Goal: Information Seeking & Learning: Learn about a topic

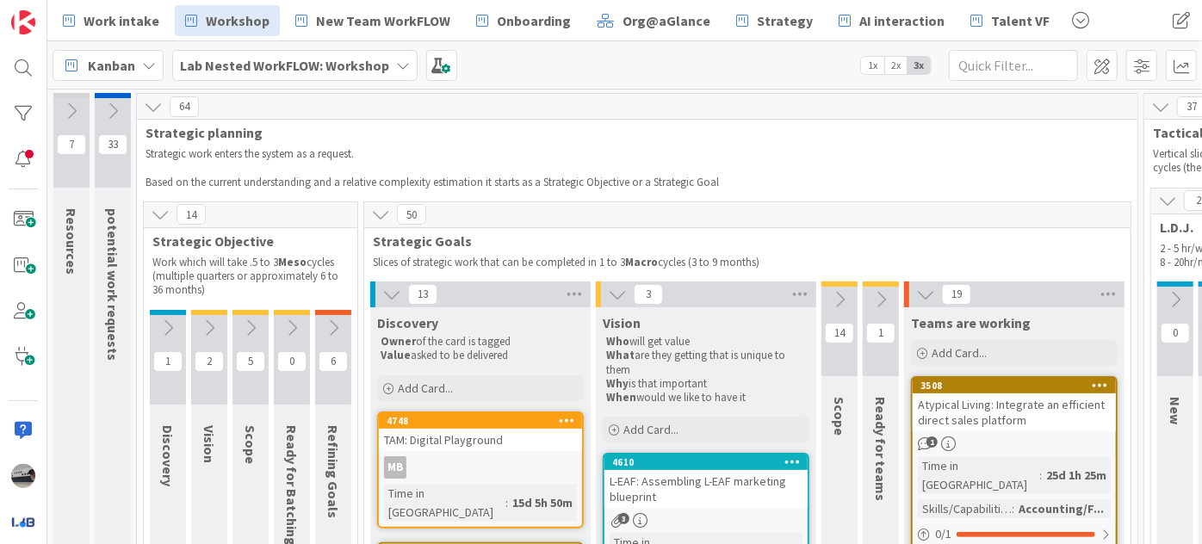
scroll to position [185, 0]
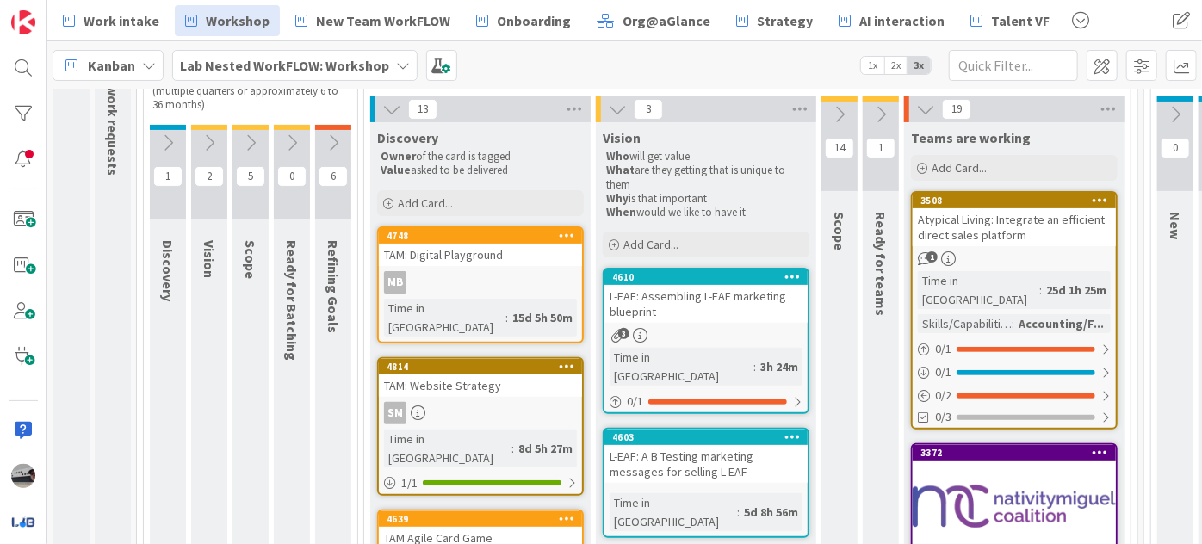
click at [389, 106] on icon at bounding box center [391, 109] width 19 height 19
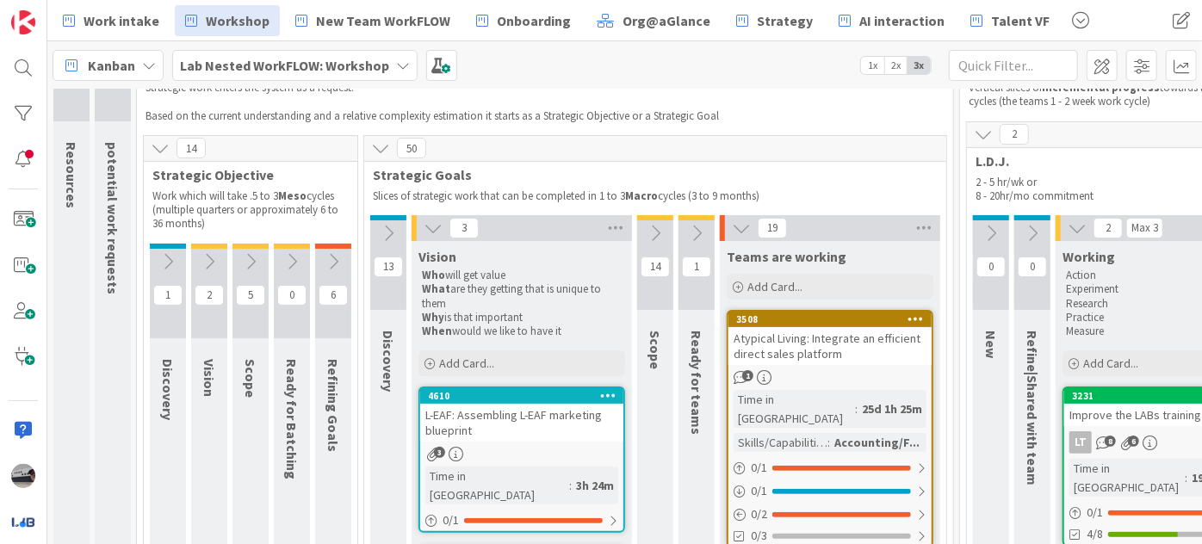
scroll to position [0, 0]
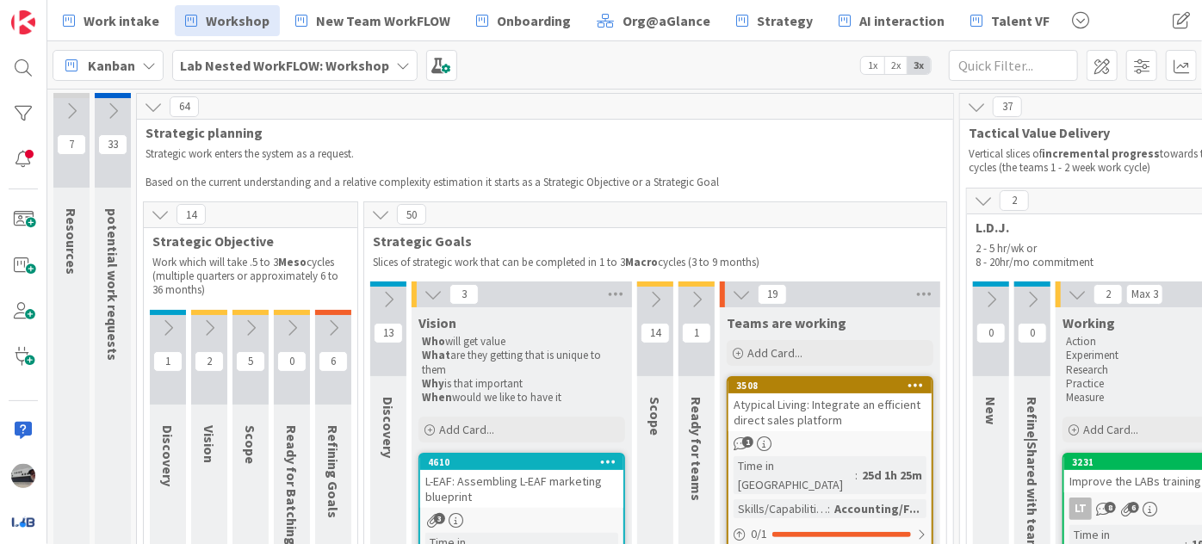
drag, startPoint x: 431, startPoint y: 287, endPoint x: 466, endPoint y: 301, distance: 37.1
click at [431, 289] on icon at bounding box center [433, 294] width 19 height 19
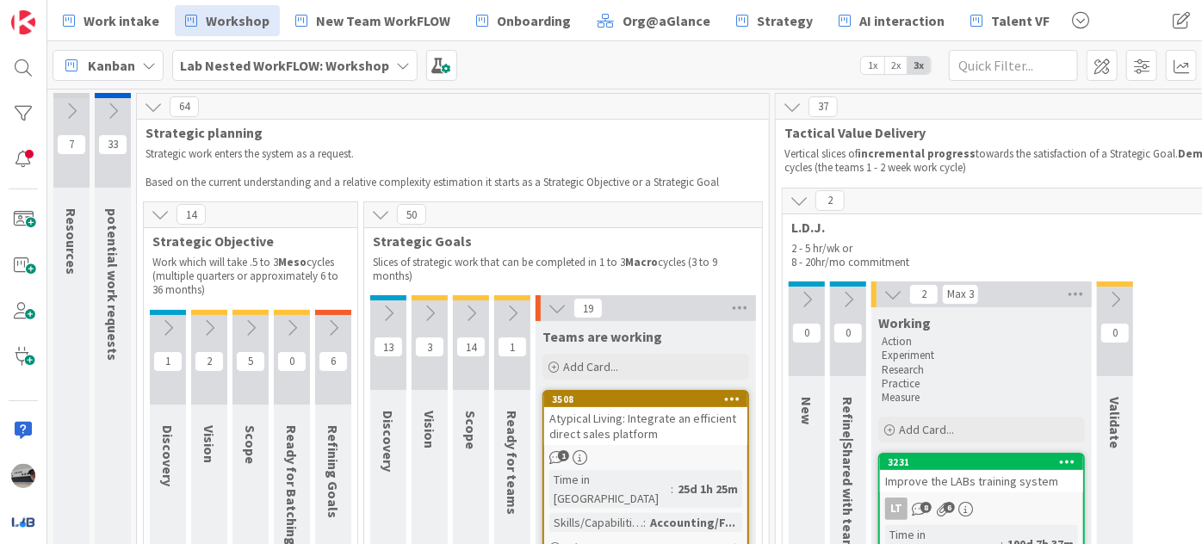
click at [558, 307] on icon at bounding box center [557, 308] width 19 height 19
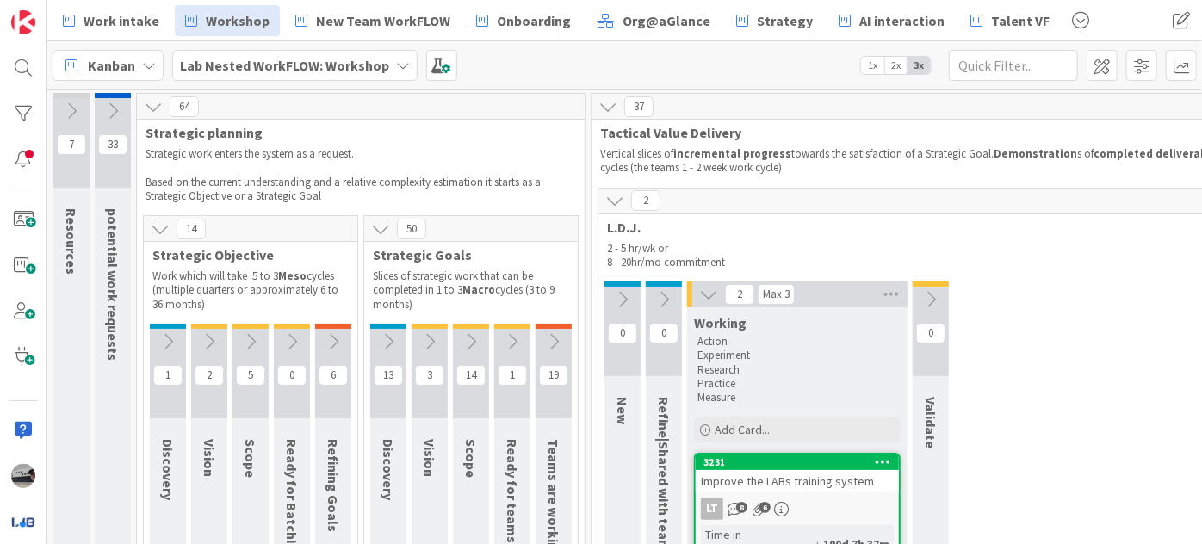
click at [608, 205] on icon at bounding box center [614, 200] width 19 height 19
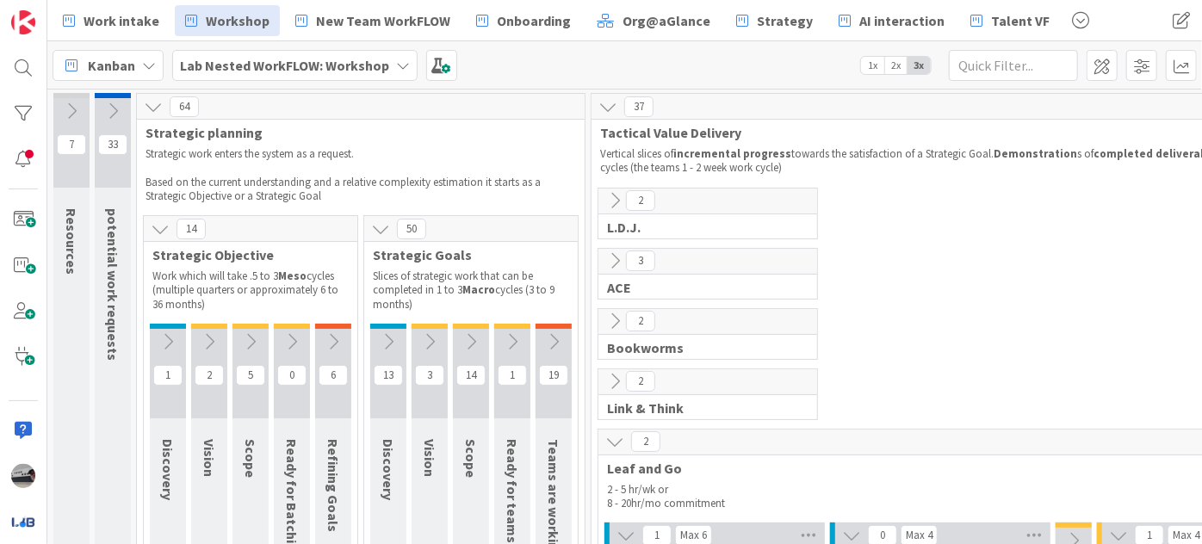
click at [611, 439] on icon at bounding box center [614, 441] width 19 height 19
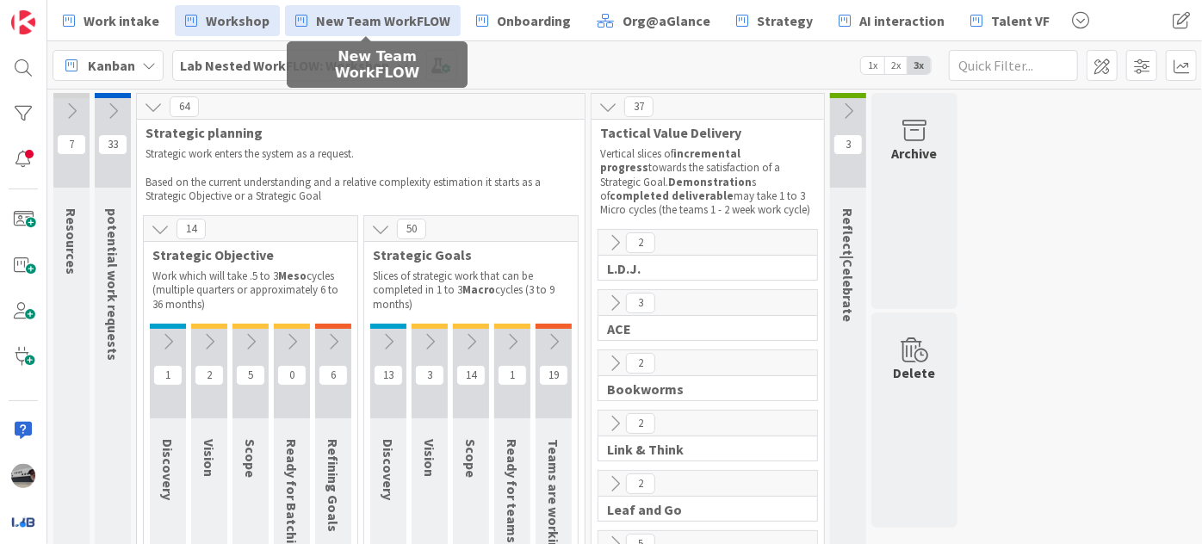
click at [338, 26] on span "New Team WorkFLOW" at bounding box center [383, 20] width 134 height 21
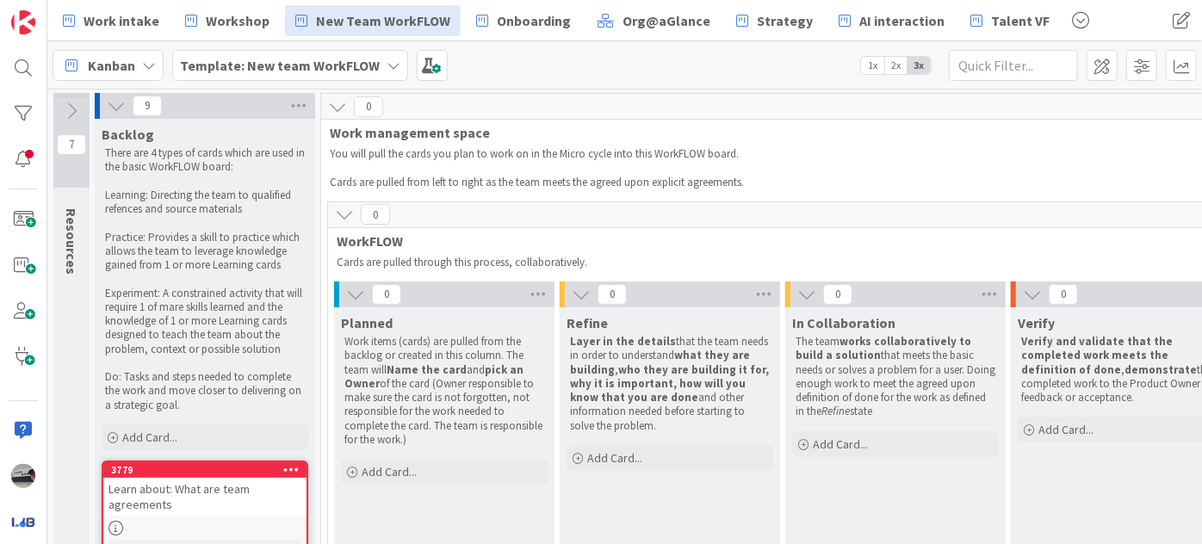
click at [348, 293] on icon at bounding box center [355, 294] width 19 height 19
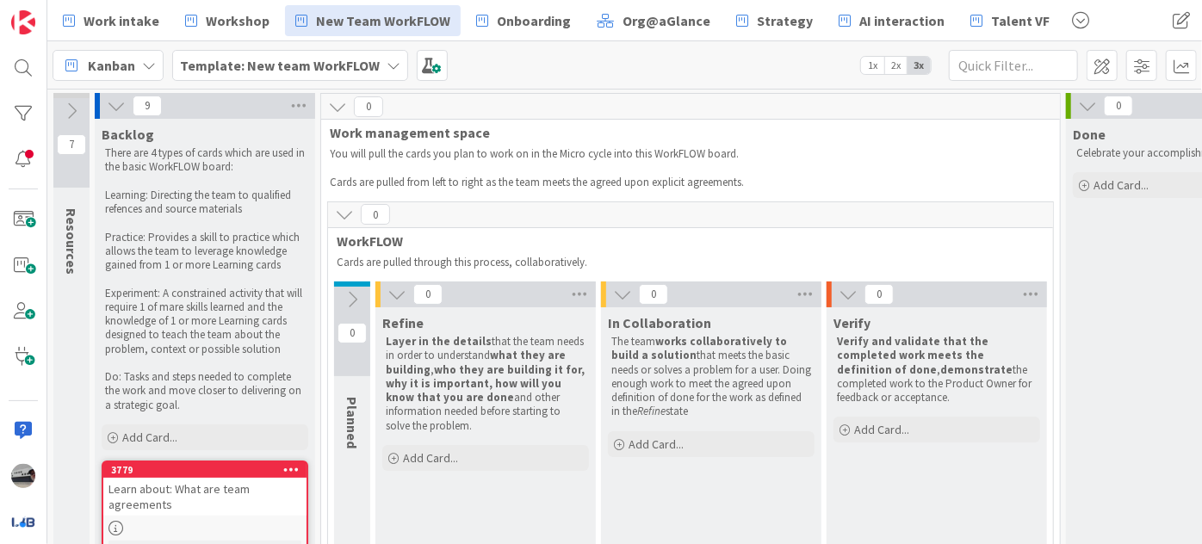
click at [392, 299] on icon at bounding box center [397, 294] width 19 height 19
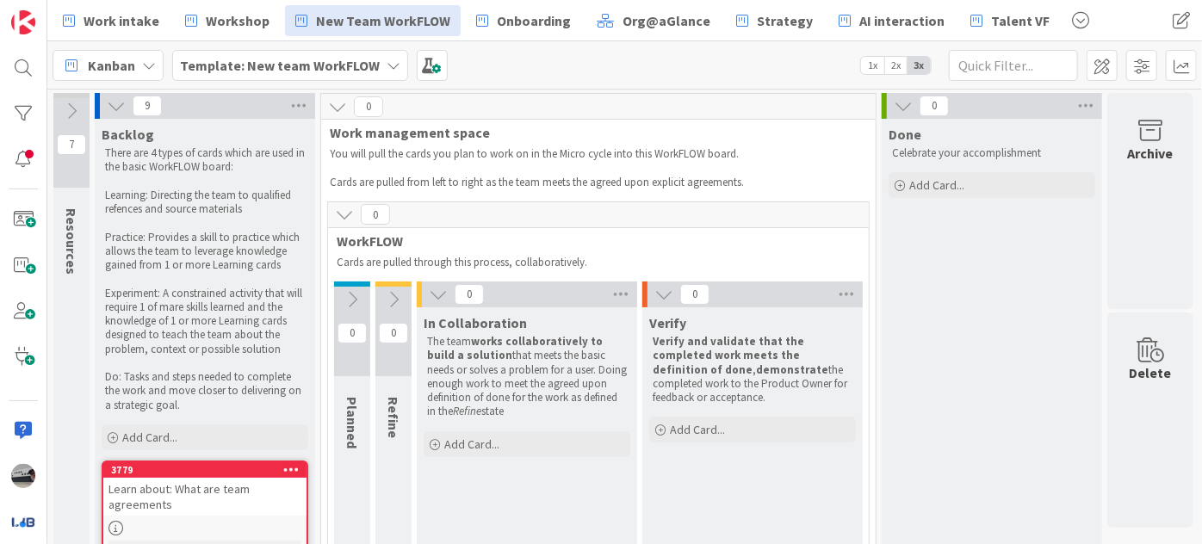
click at [431, 295] on icon at bounding box center [438, 294] width 19 height 19
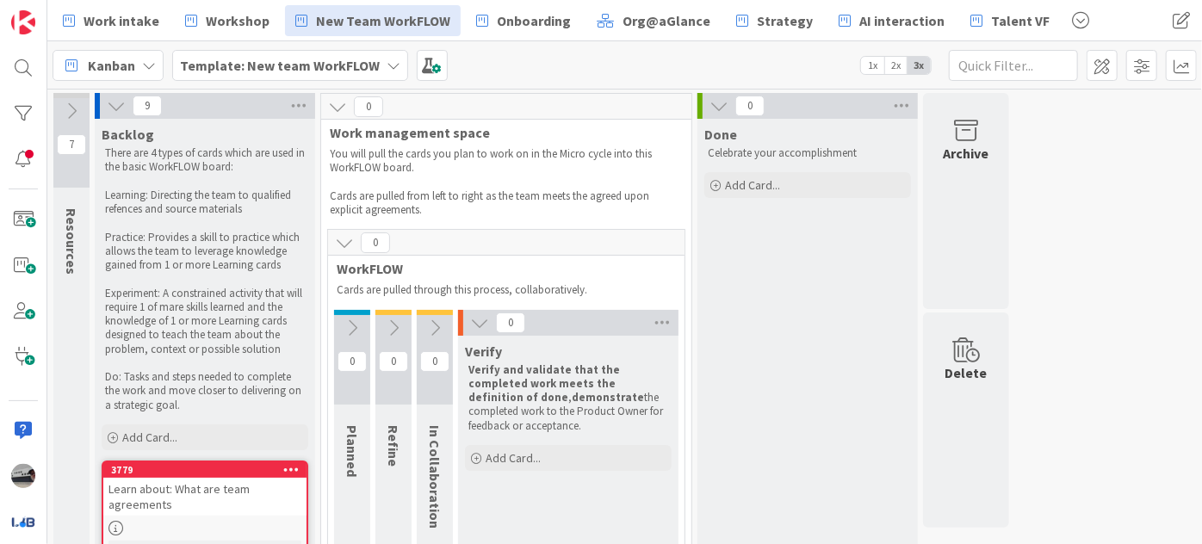
click at [466, 320] on div "0" at bounding box center [568, 323] width 220 height 26
click at [479, 325] on icon at bounding box center [479, 322] width 19 height 19
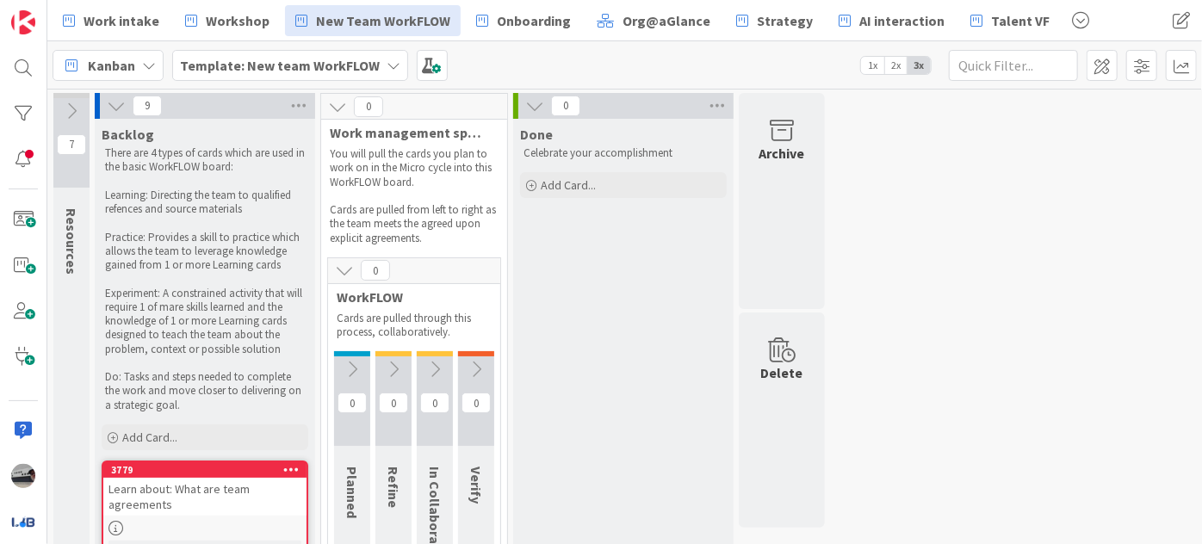
click at [115, 100] on icon at bounding box center [116, 105] width 19 height 19
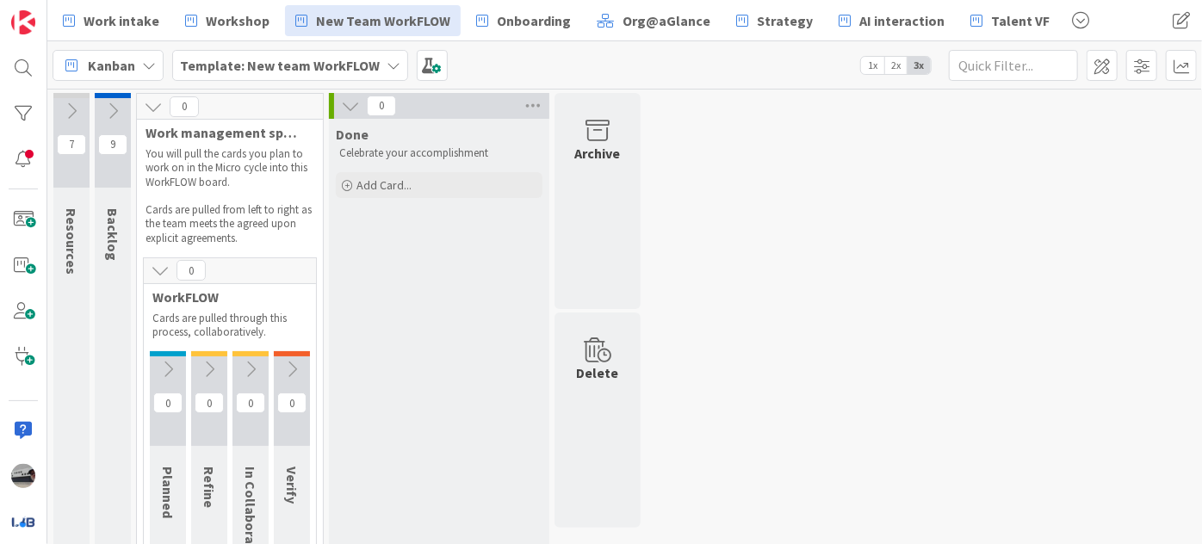
click at [345, 105] on icon at bounding box center [350, 105] width 19 height 19
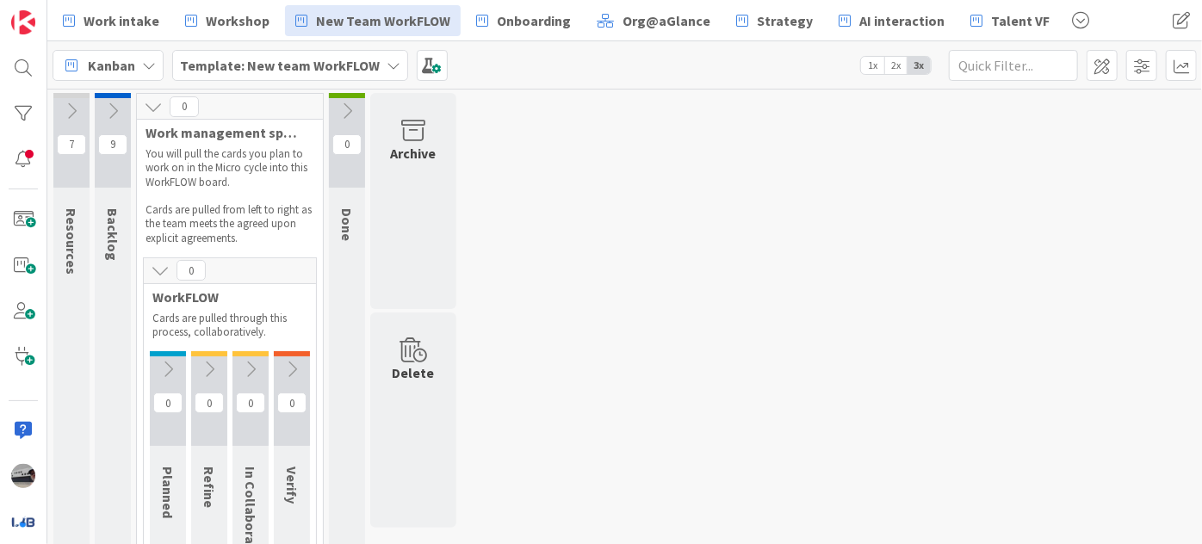
click at [78, 109] on icon at bounding box center [71, 111] width 19 height 19
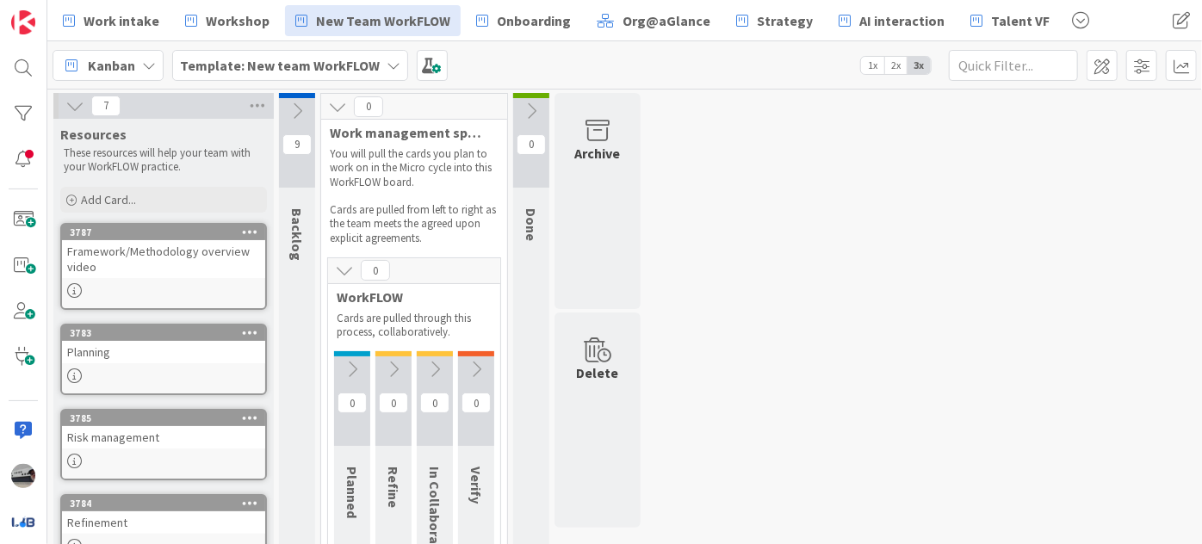
click at [193, 263] on div "Framework/Methodology overview video" at bounding box center [163, 259] width 203 height 38
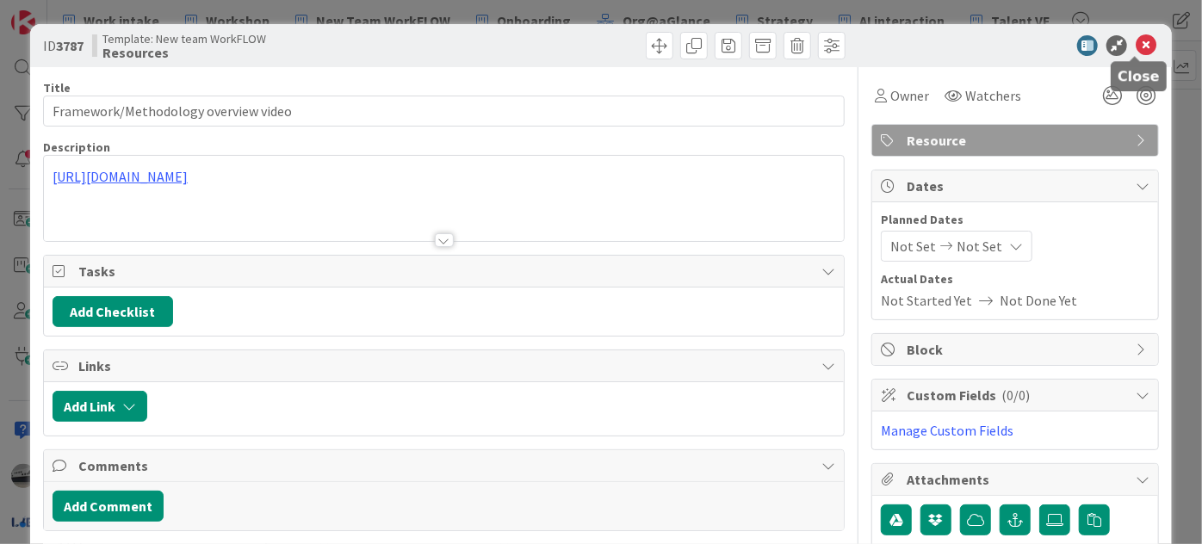
click at [1144, 42] on icon at bounding box center [1146, 45] width 21 height 21
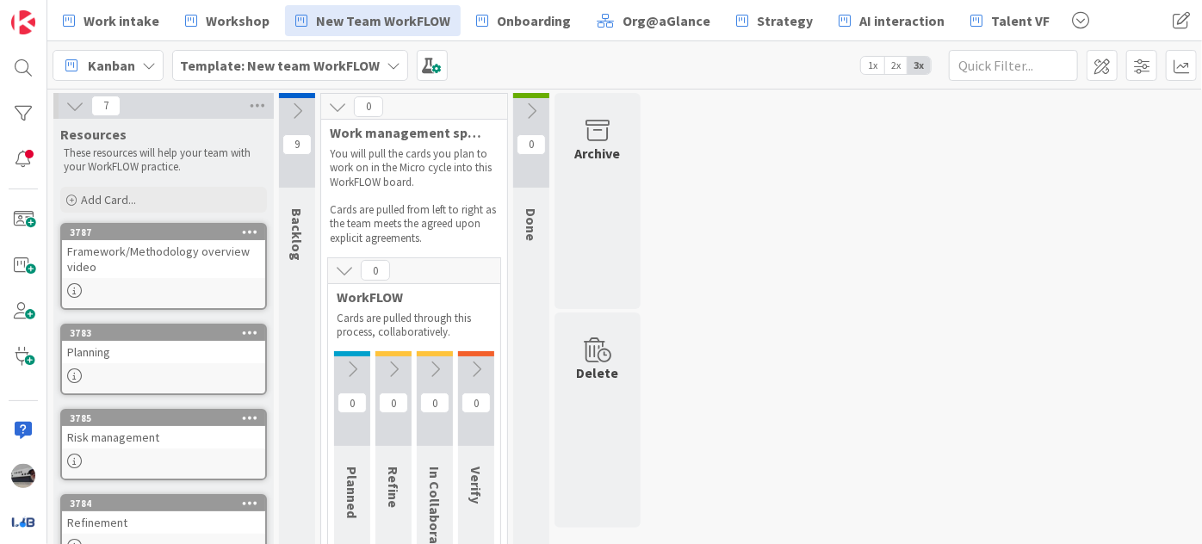
click at [298, 107] on icon at bounding box center [297, 111] width 19 height 19
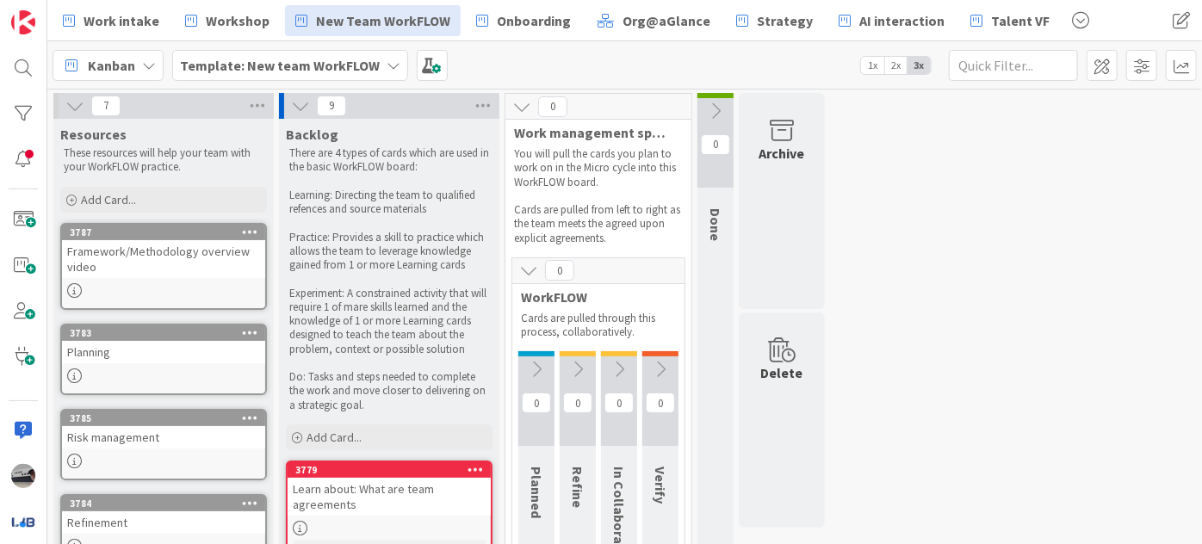
click at [71, 105] on icon at bounding box center [74, 105] width 19 height 19
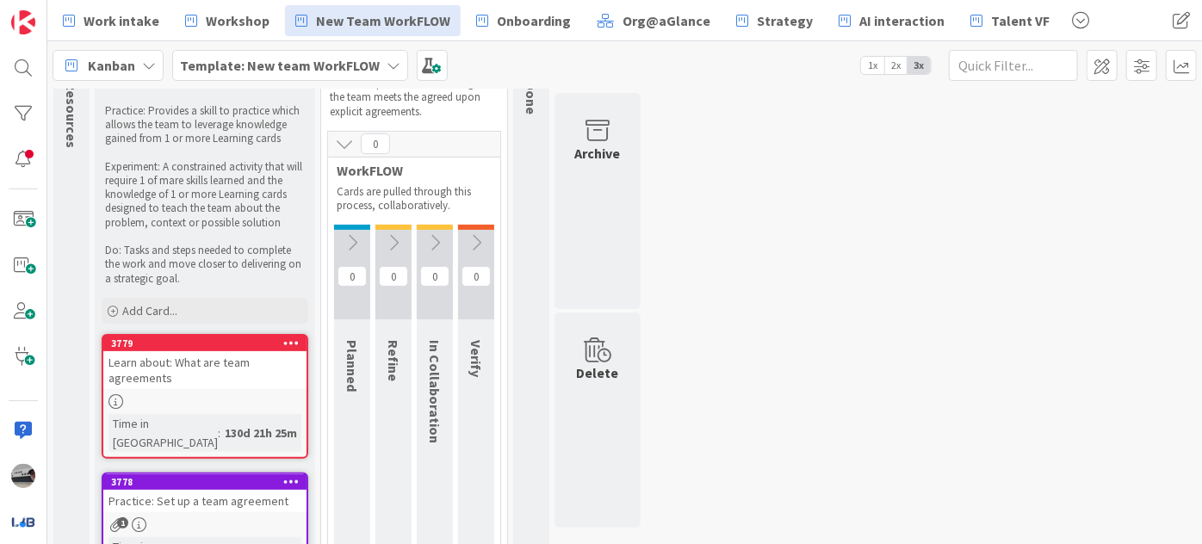
scroll to position [78, 0]
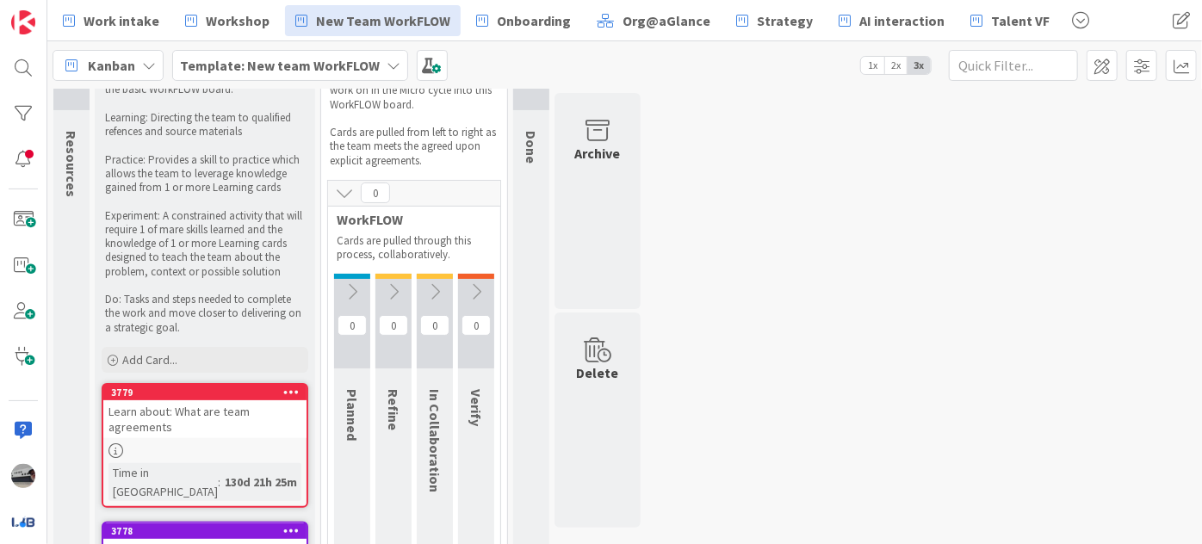
click at [346, 292] on icon at bounding box center [352, 291] width 19 height 19
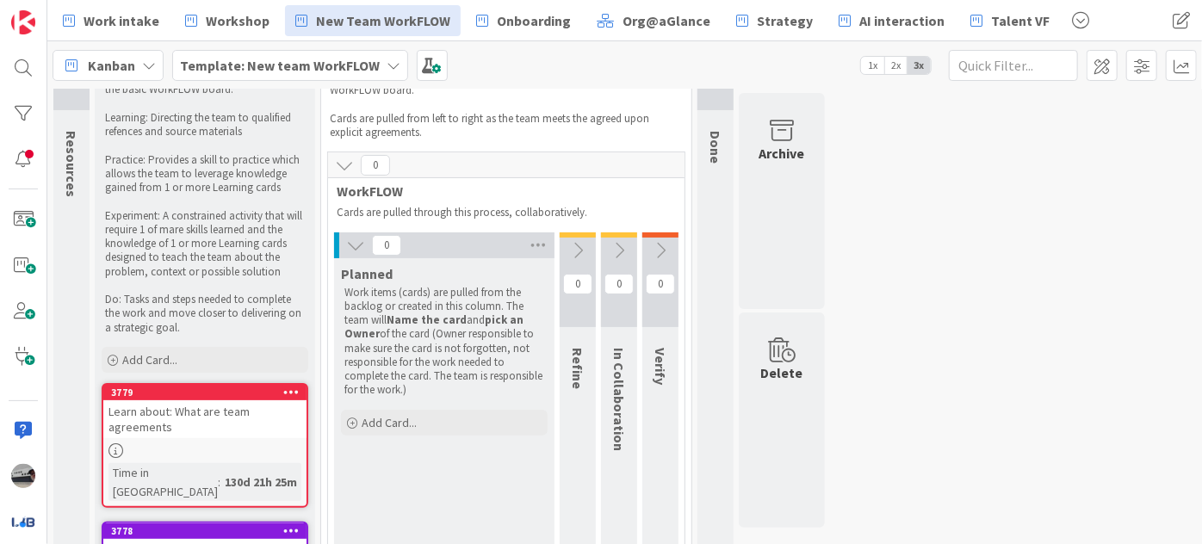
click at [582, 250] on icon at bounding box center [577, 250] width 19 height 19
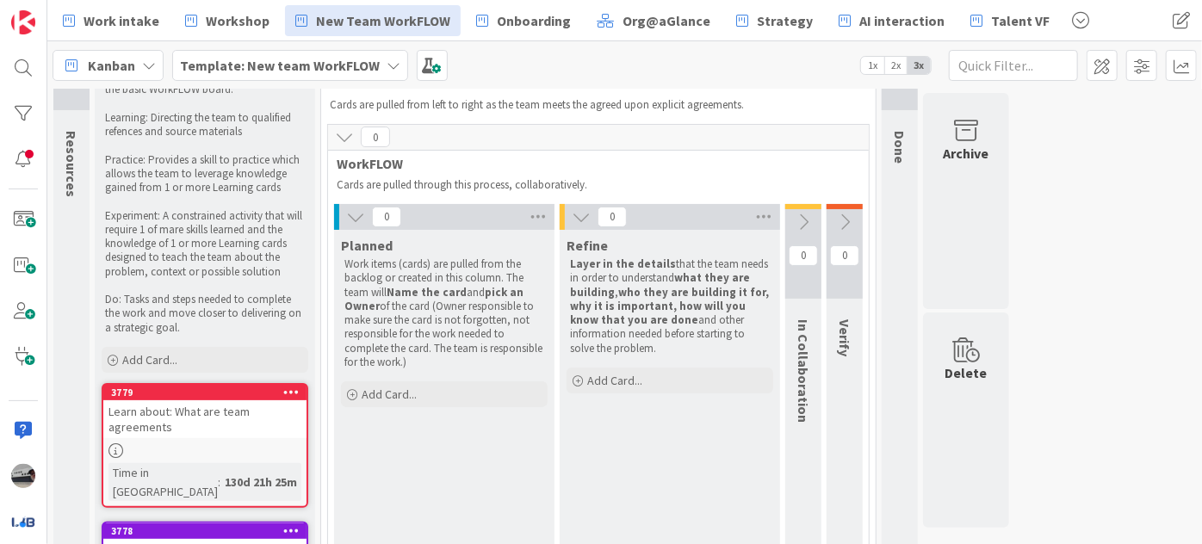
click at [799, 222] on icon at bounding box center [803, 222] width 19 height 19
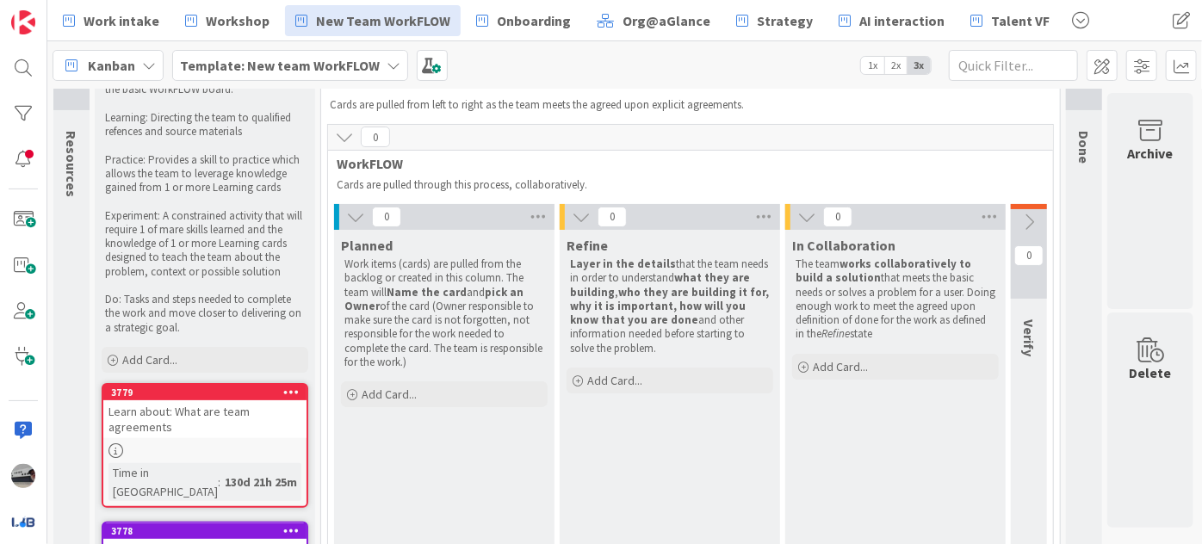
click at [1031, 220] on icon at bounding box center [1029, 222] width 19 height 19
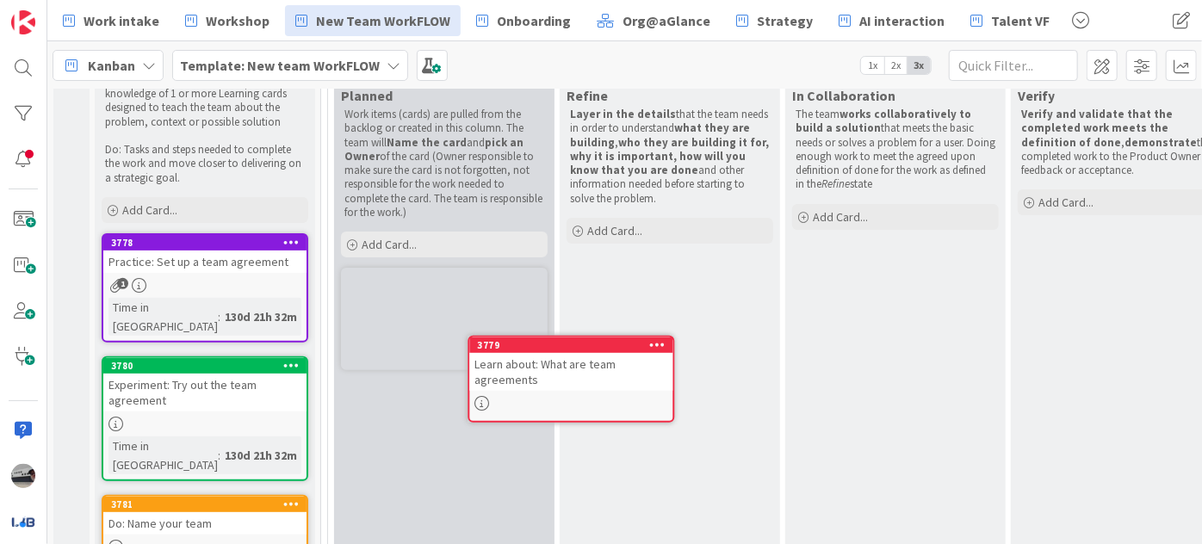
scroll to position [241, 0]
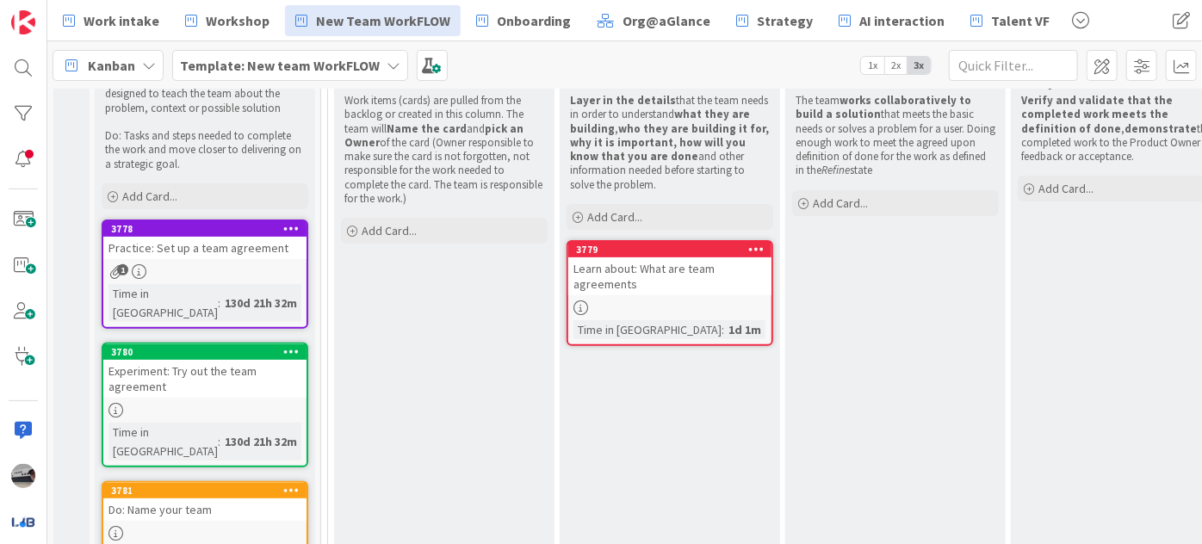
click at [645, 305] on div at bounding box center [669, 308] width 203 height 15
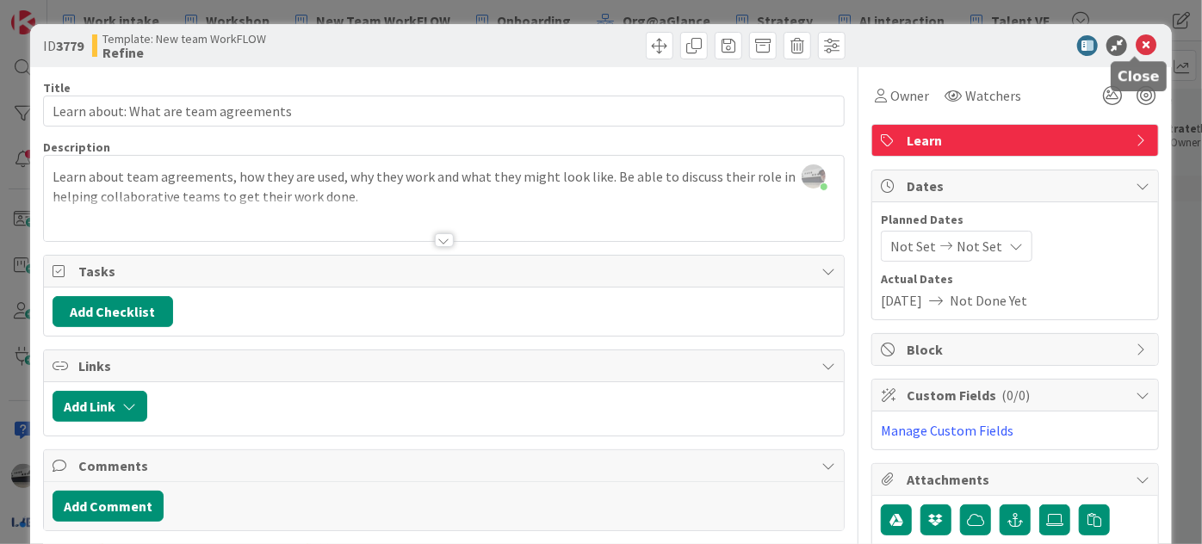
click at [1139, 40] on icon at bounding box center [1146, 45] width 21 height 21
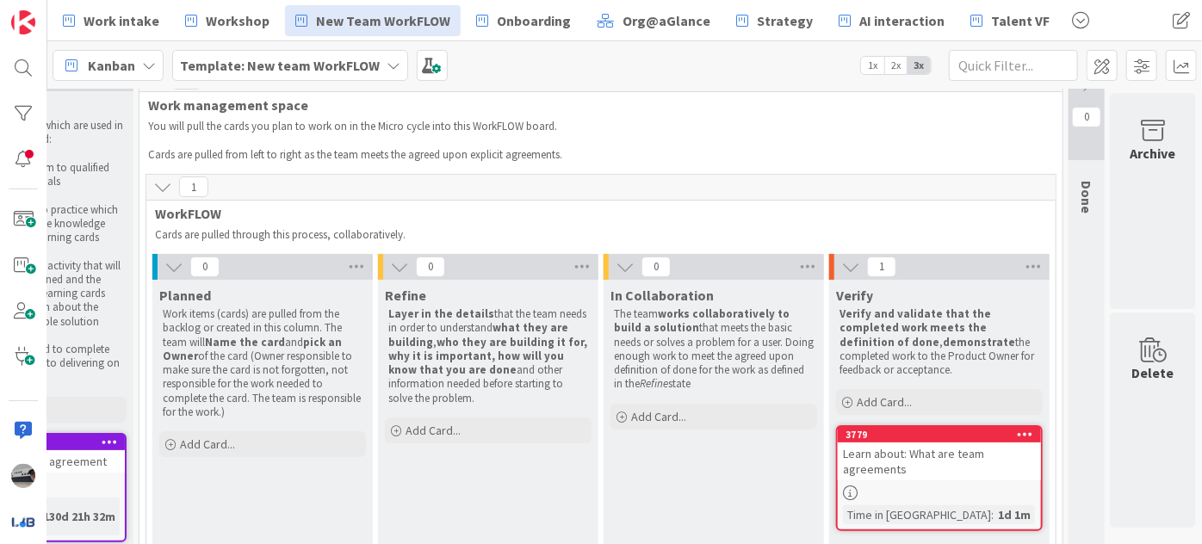
scroll to position [0, 192]
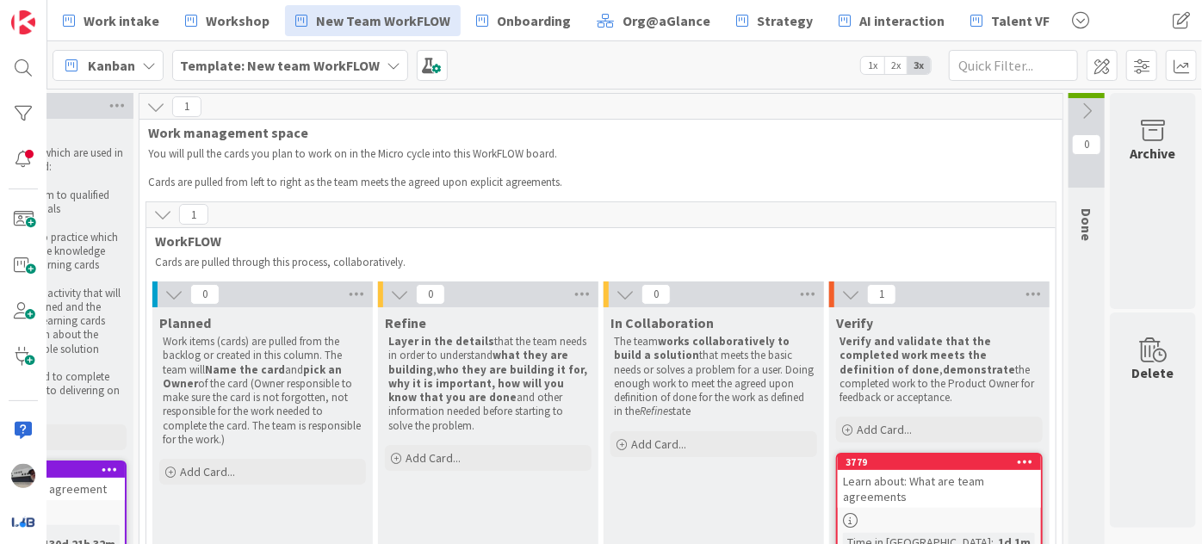
click at [1077, 107] on icon at bounding box center [1086, 111] width 19 height 19
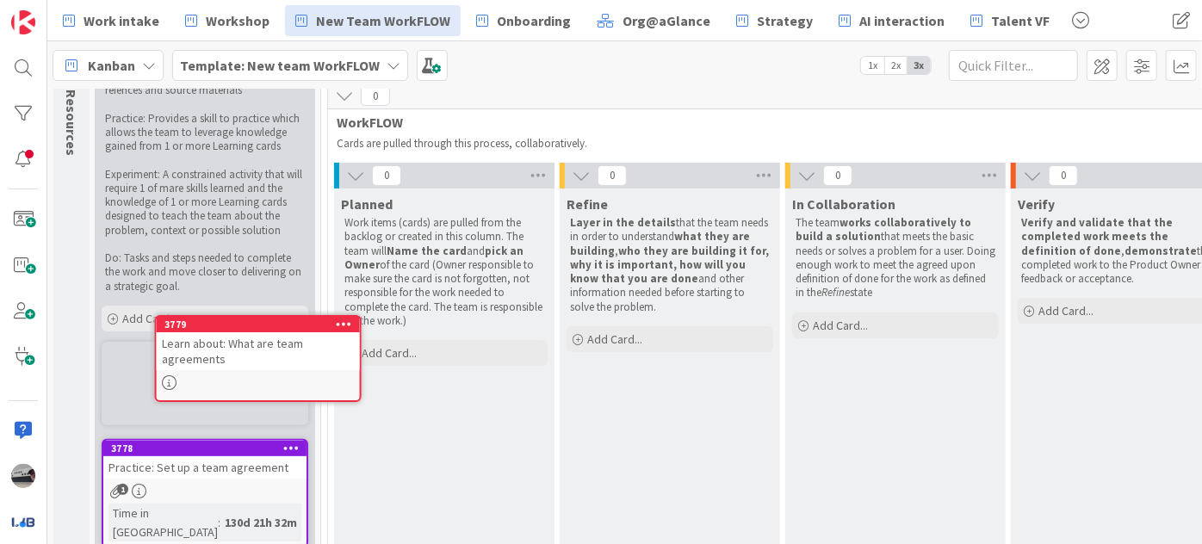
scroll to position [131, 0]
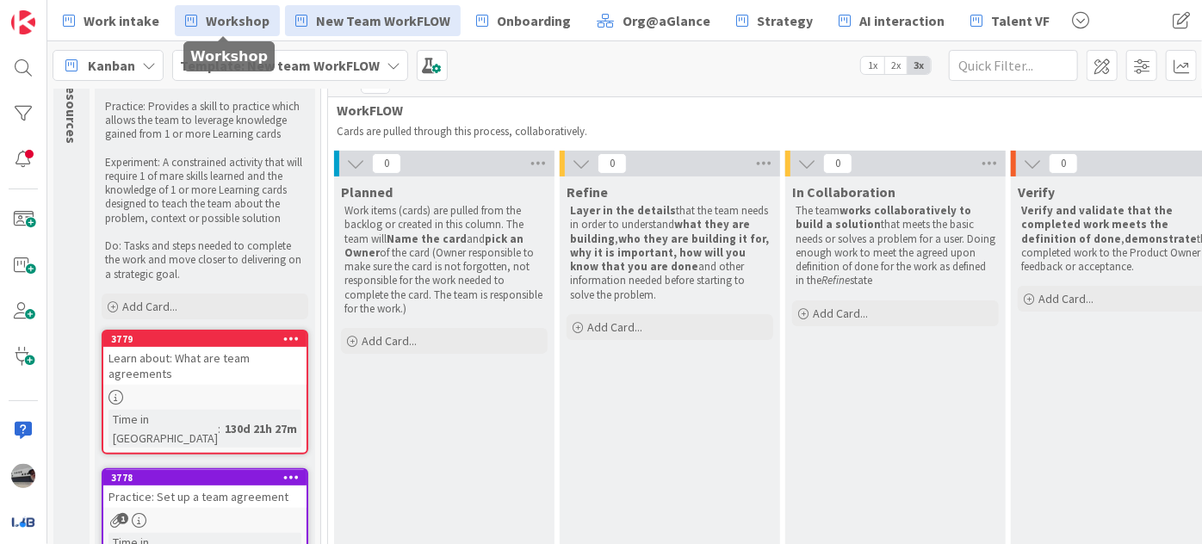
click at [227, 18] on span "Workshop" at bounding box center [238, 20] width 64 height 21
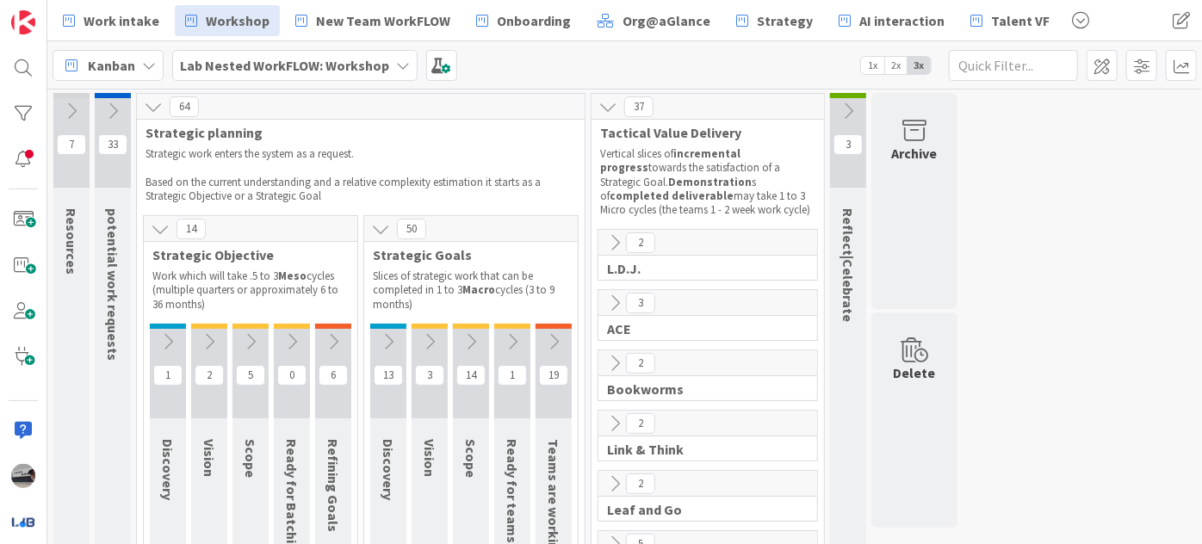
click at [73, 103] on icon at bounding box center [71, 111] width 19 height 19
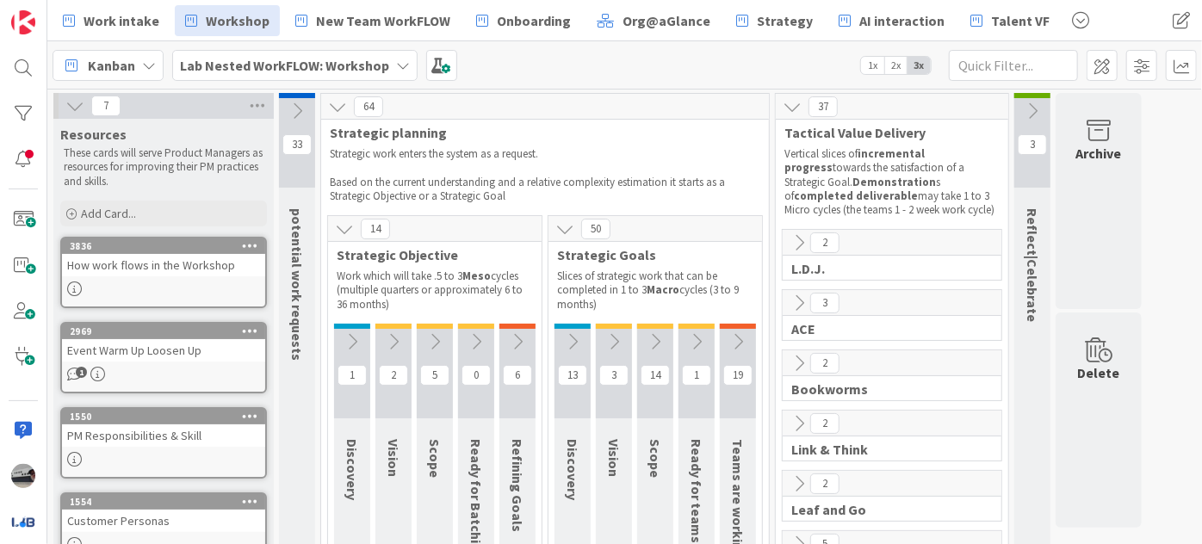
click at [346, 345] on icon at bounding box center [352, 341] width 19 height 19
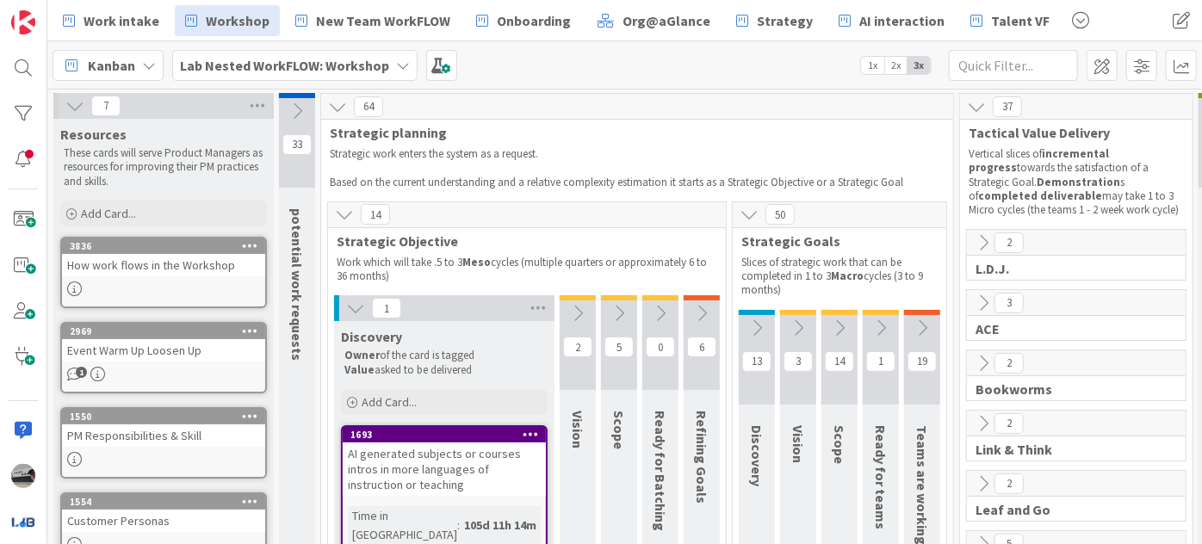
click at [589, 316] on button at bounding box center [578, 314] width 36 height 26
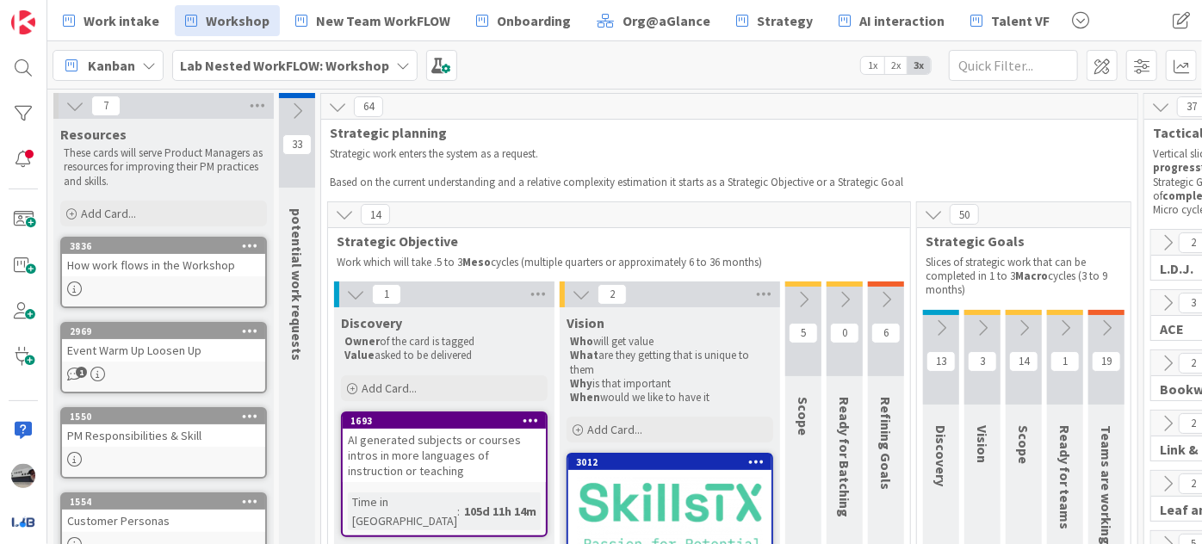
click at [814, 301] on button at bounding box center [803, 300] width 36 height 26
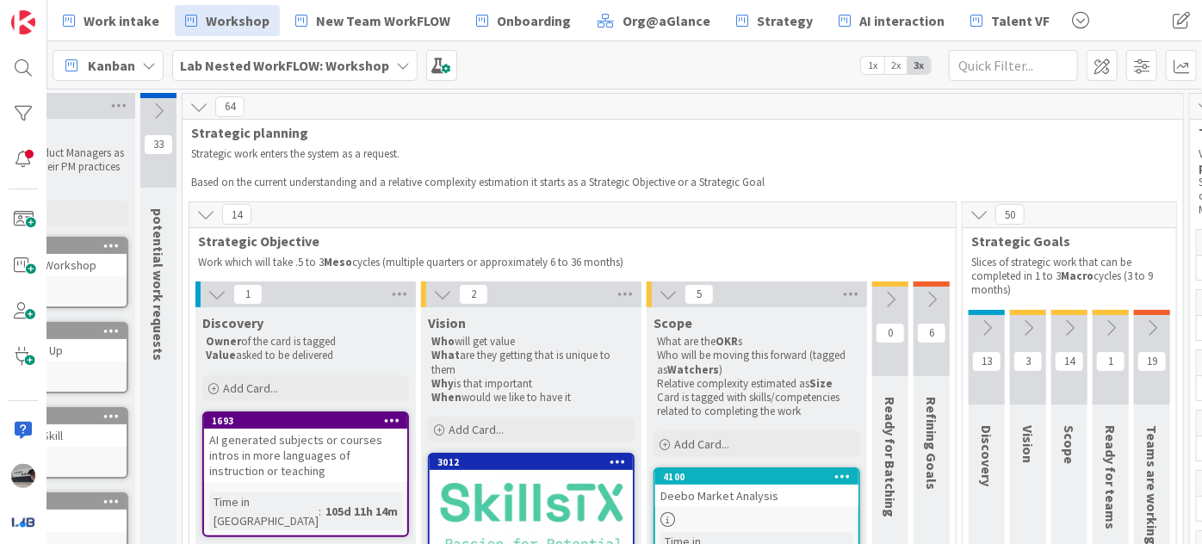
scroll to position [0, 167]
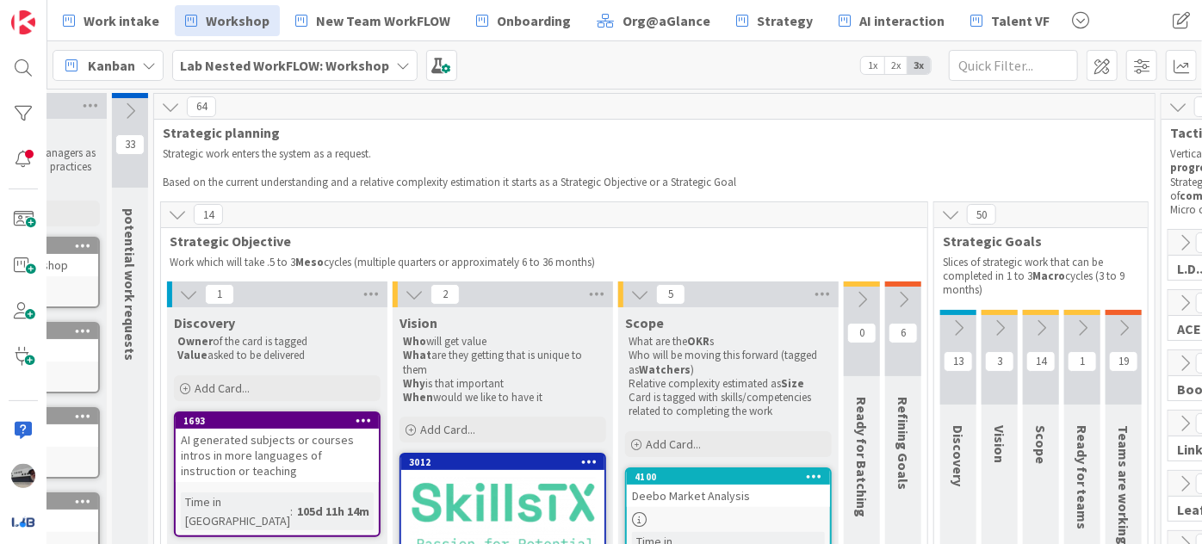
click at [907, 297] on icon at bounding box center [903, 299] width 19 height 19
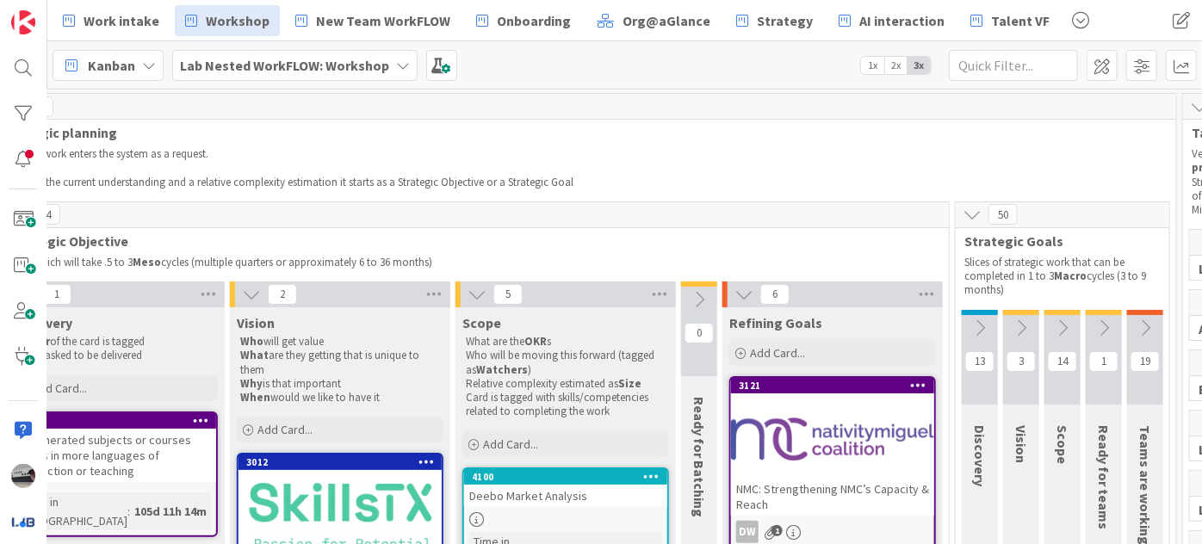
scroll to position [0, 343]
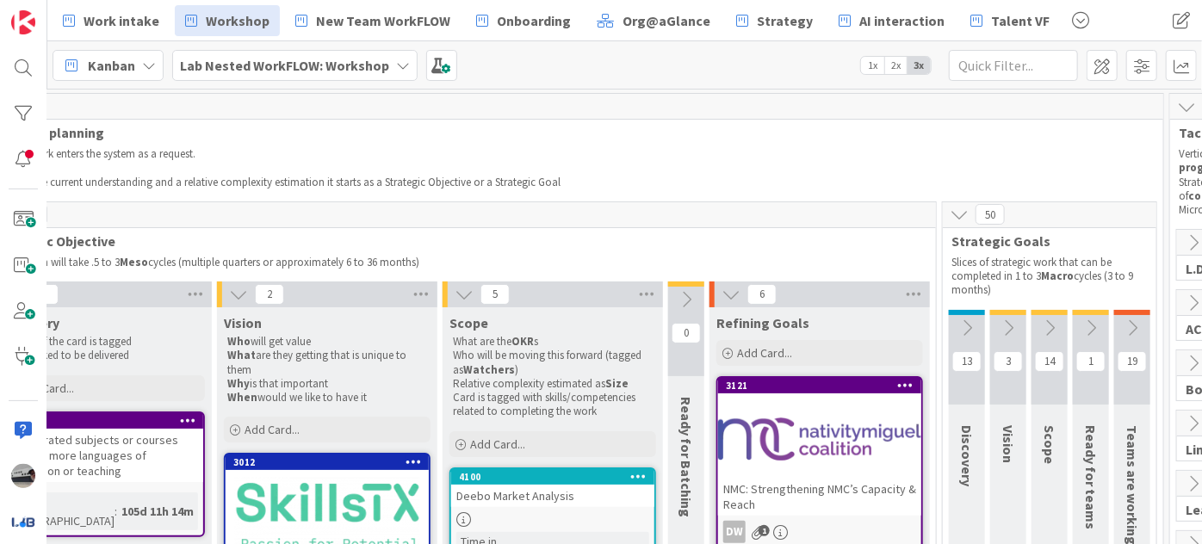
click at [862, 448] on div at bounding box center [819, 439] width 203 height 78
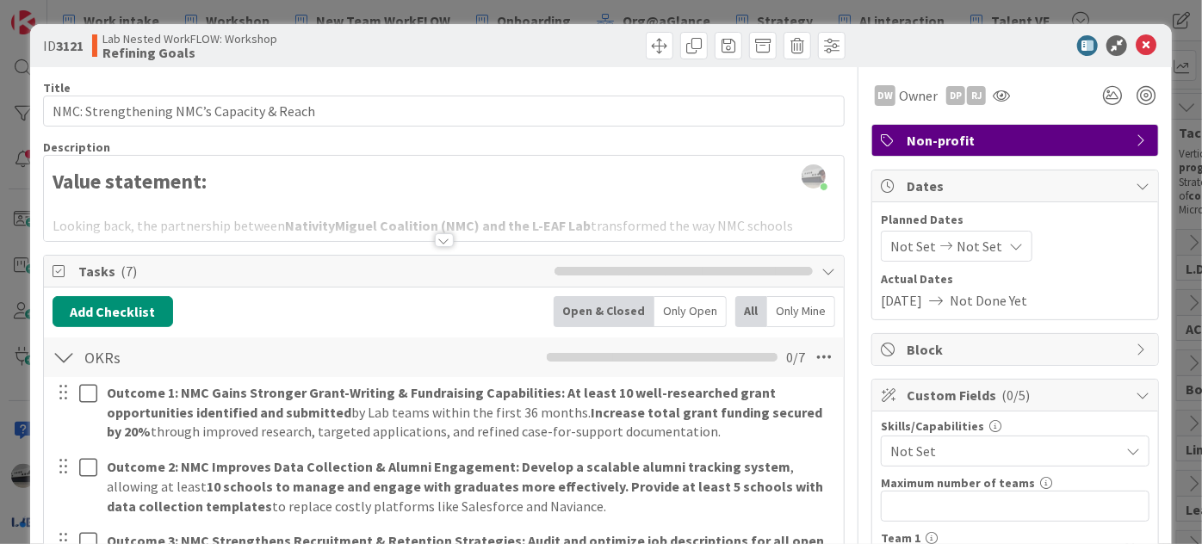
click at [435, 240] on div at bounding box center [444, 240] width 19 height 14
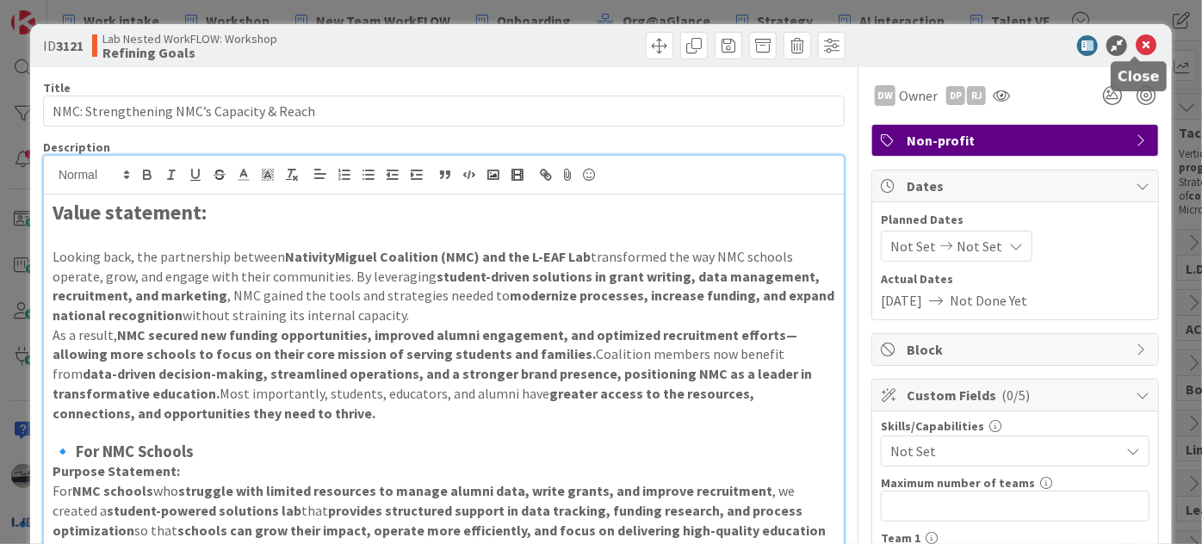
click at [1136, 42] on icon at bounding box center [1146, 45] width 21 height 21
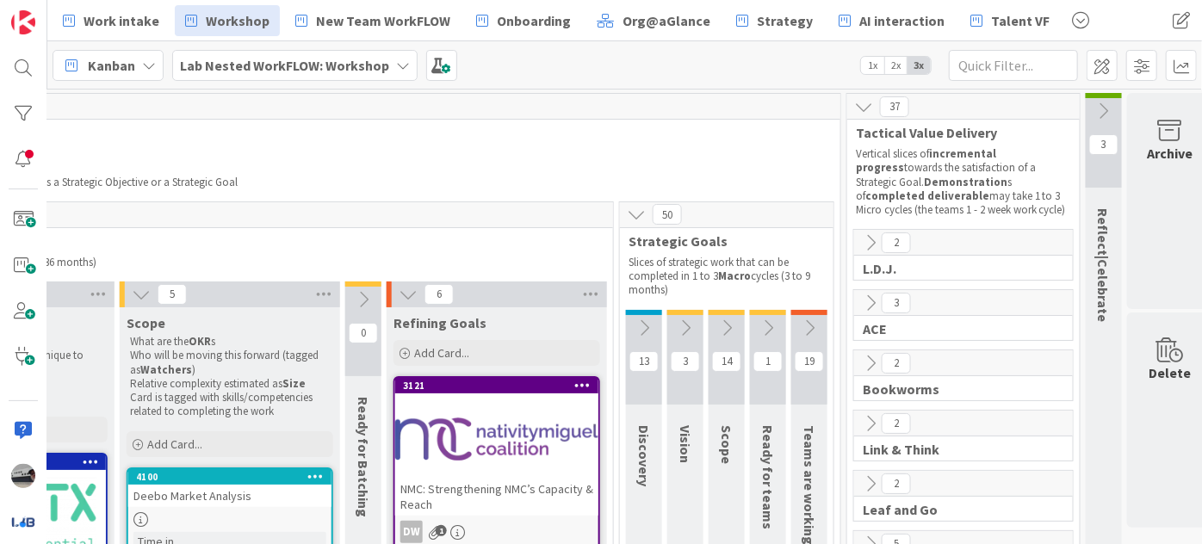
scroll to position [0, 667]
click at [636, 327] on icon at bounding box center [642, 328] width 19 height 19
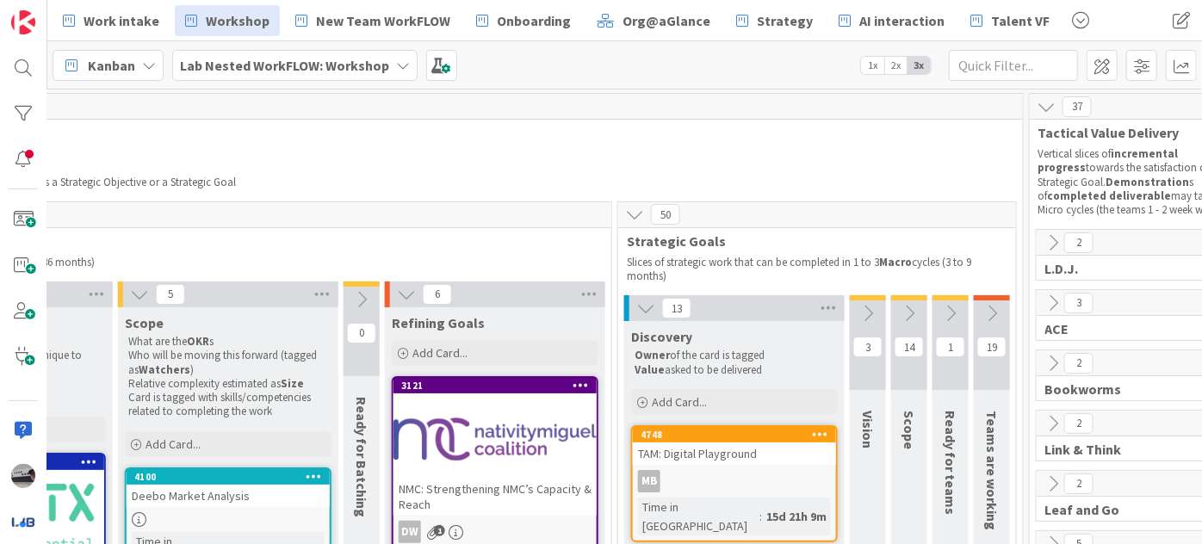
click at [499, 450] on div at bounding box center [495, 439] width 203 height 78
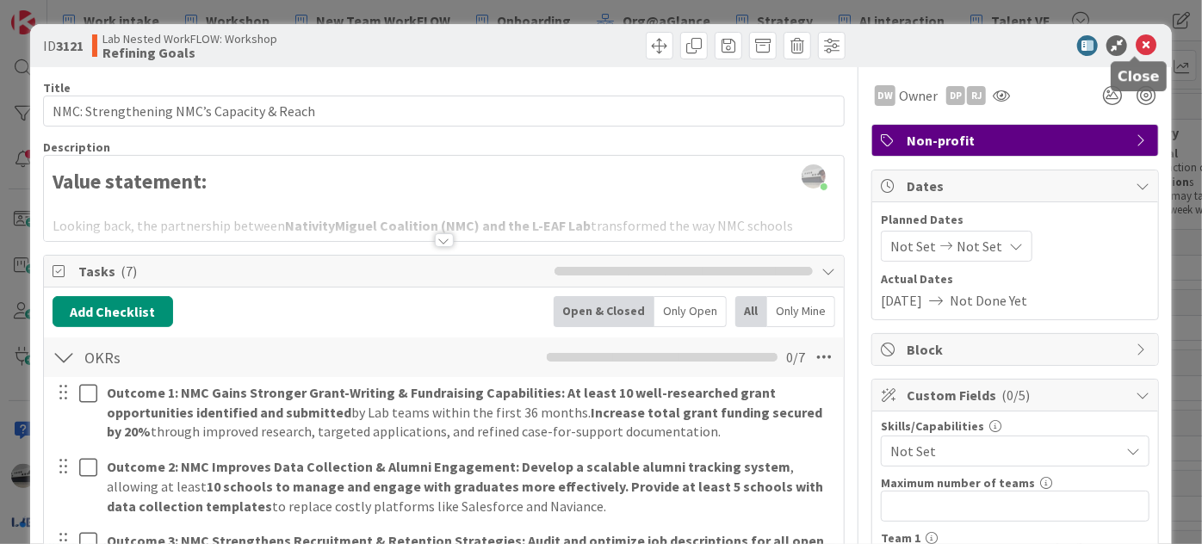
click at [1136, 42] on icon at bounding box center [1146, 45] width 21 height 21
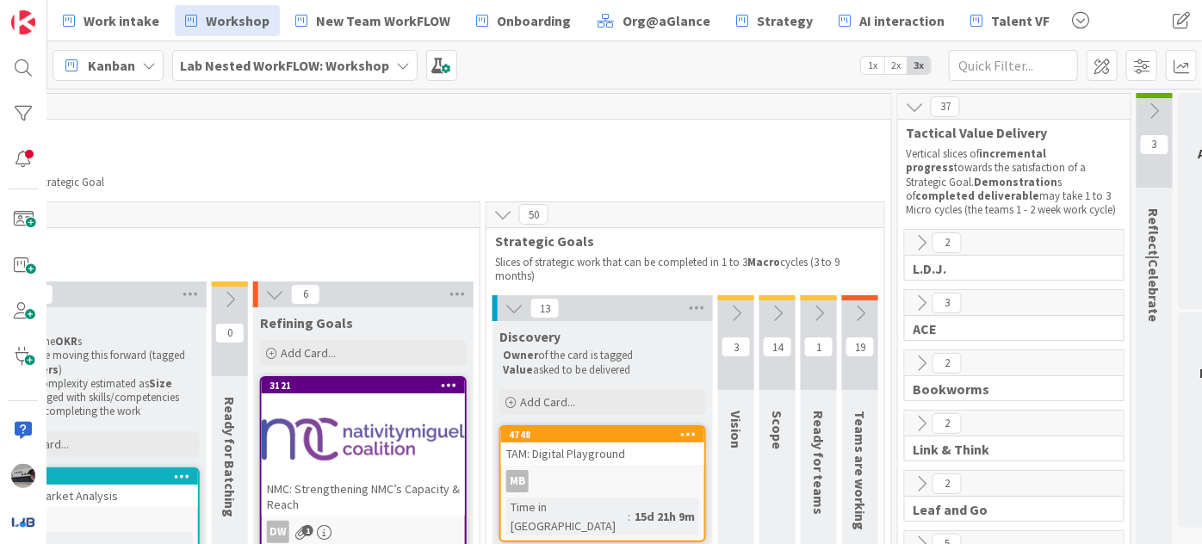
scroll to position [0, 877]
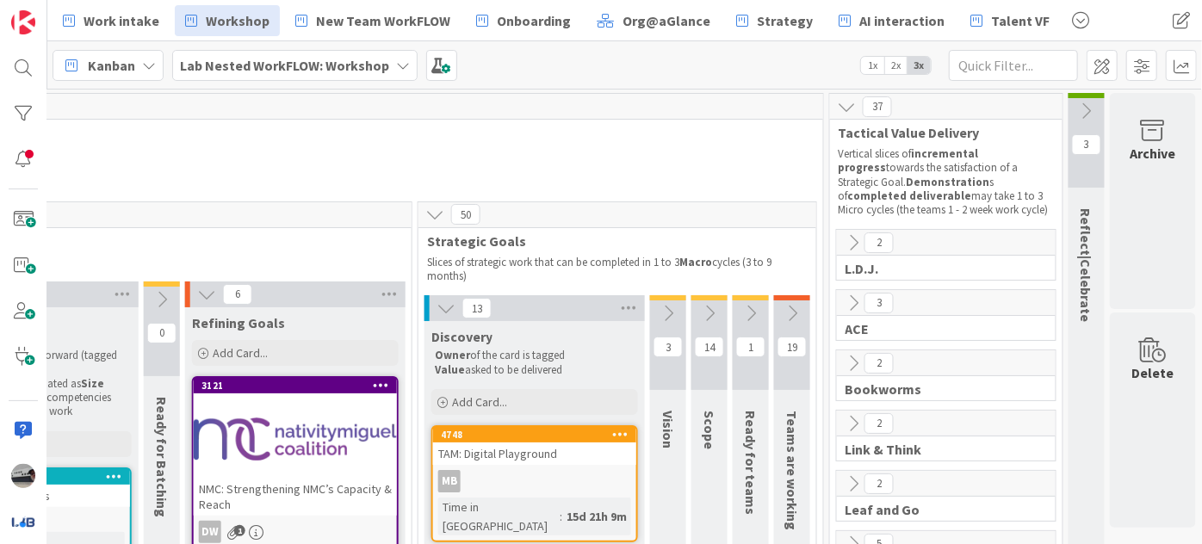
click at [742, 316] on icon at bounding box center [751, 313] width 19 height 19
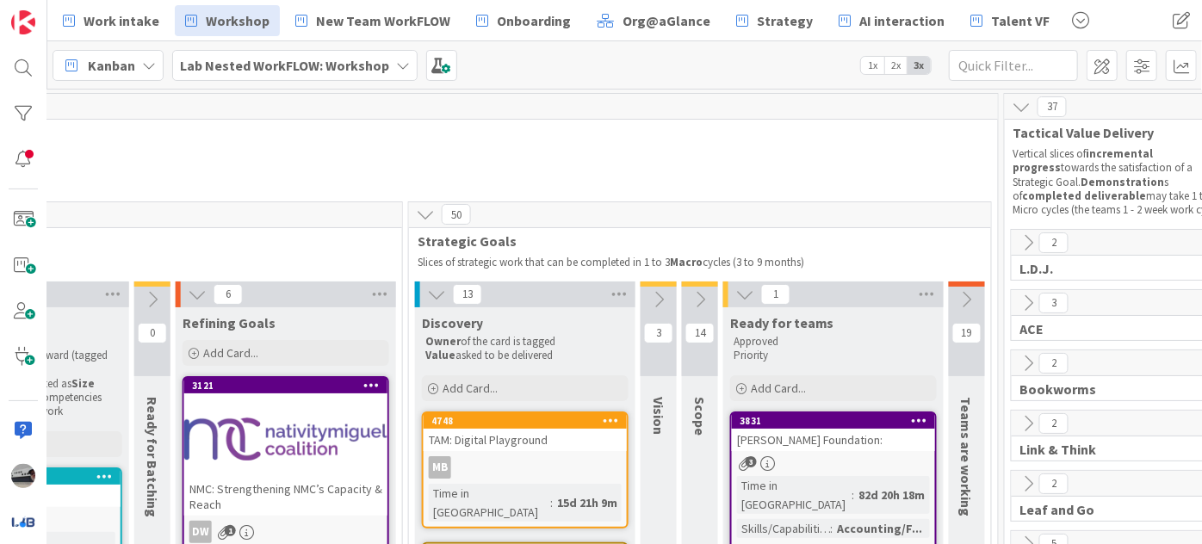
click at [964, 293] on icon at bounding box center [967, 299] width 19 height 19
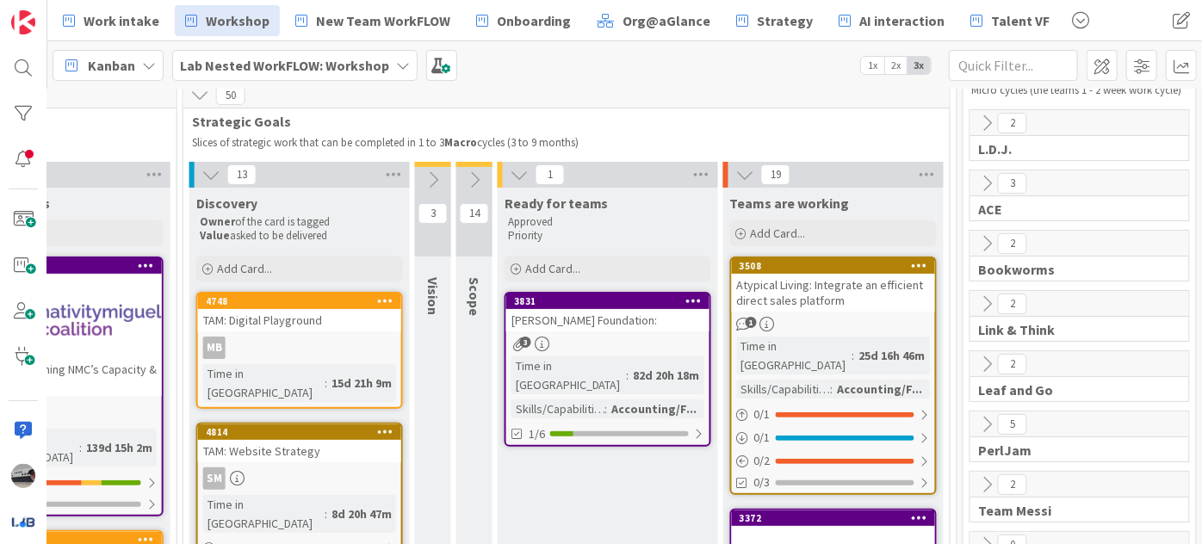
scroll to position [234, 1102]
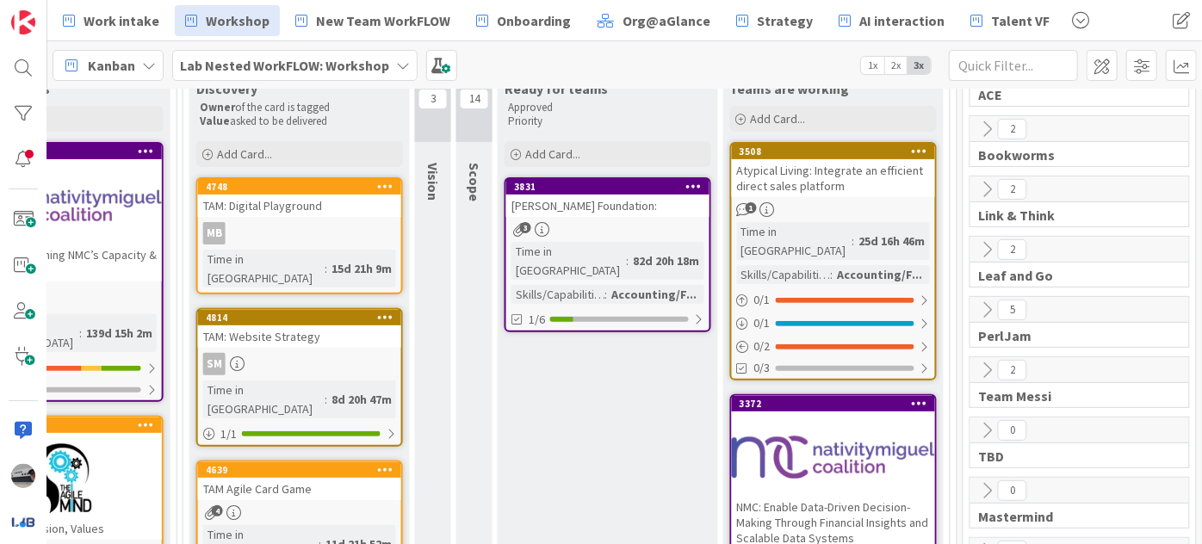
click at [860, 440] on div at bounding box center [833, 458] width 203 height 78
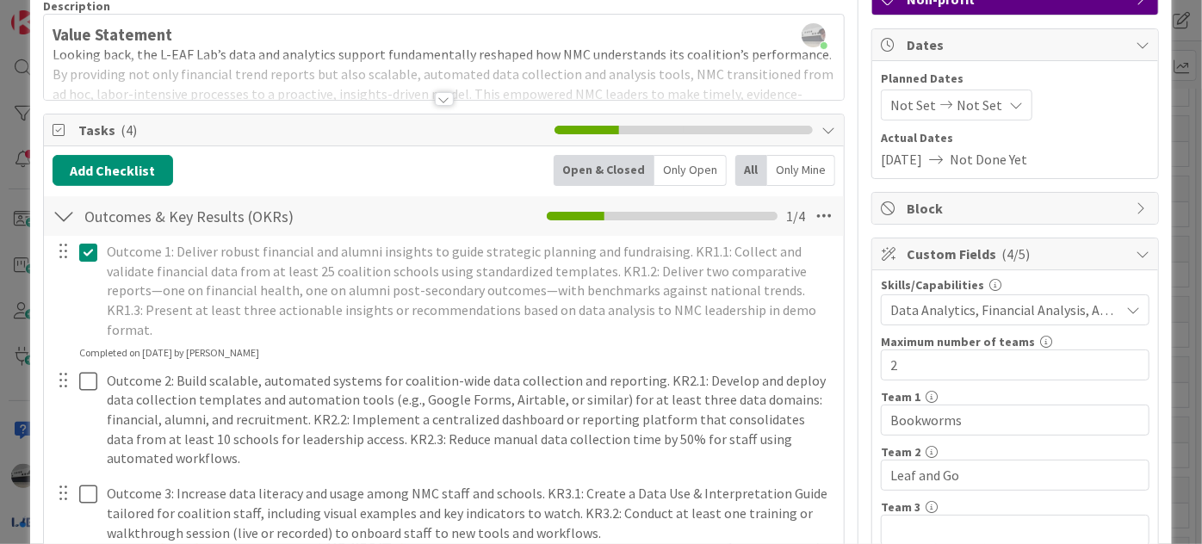
scroll to position [156, 0]
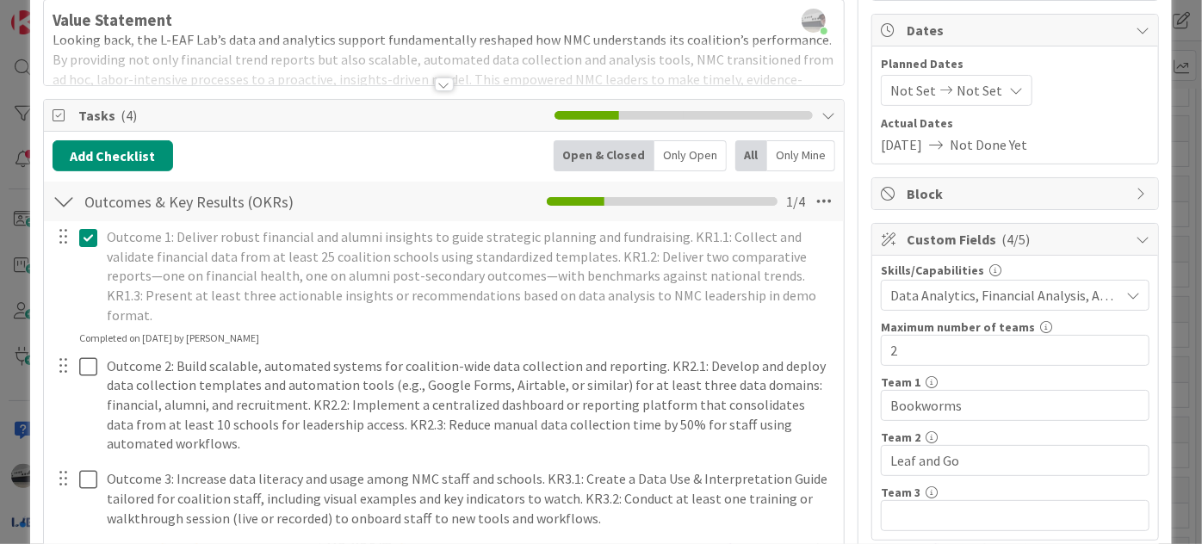
click at [441, 84] on div at bounding box center [444, 85] width 19 height 14
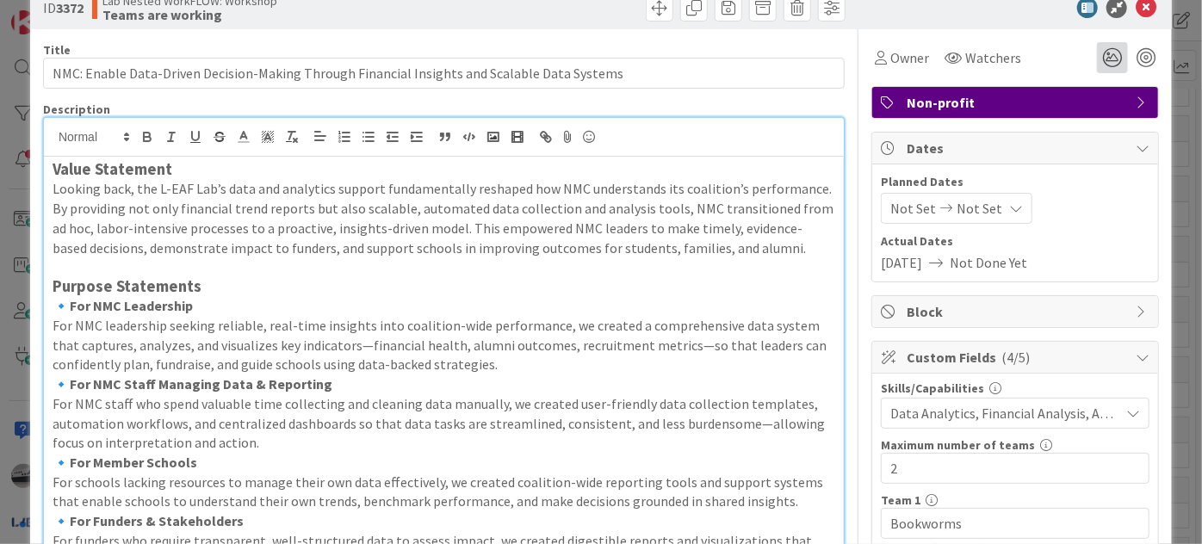
scroll to position [0, 0]
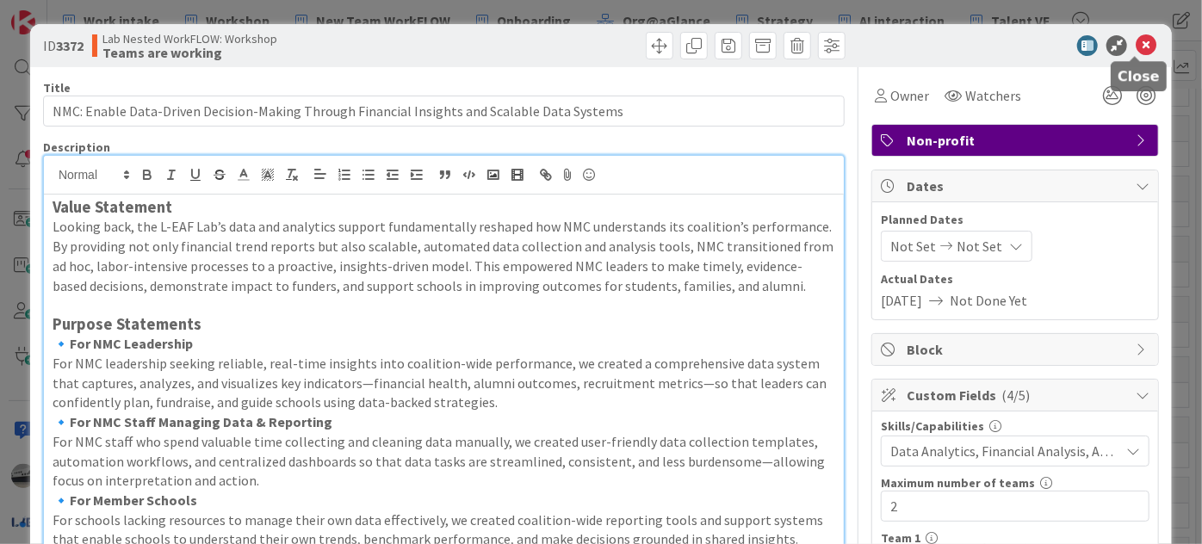
click at [1139, 48] on icon at bounding box center [1146, 45] width 21 height 21
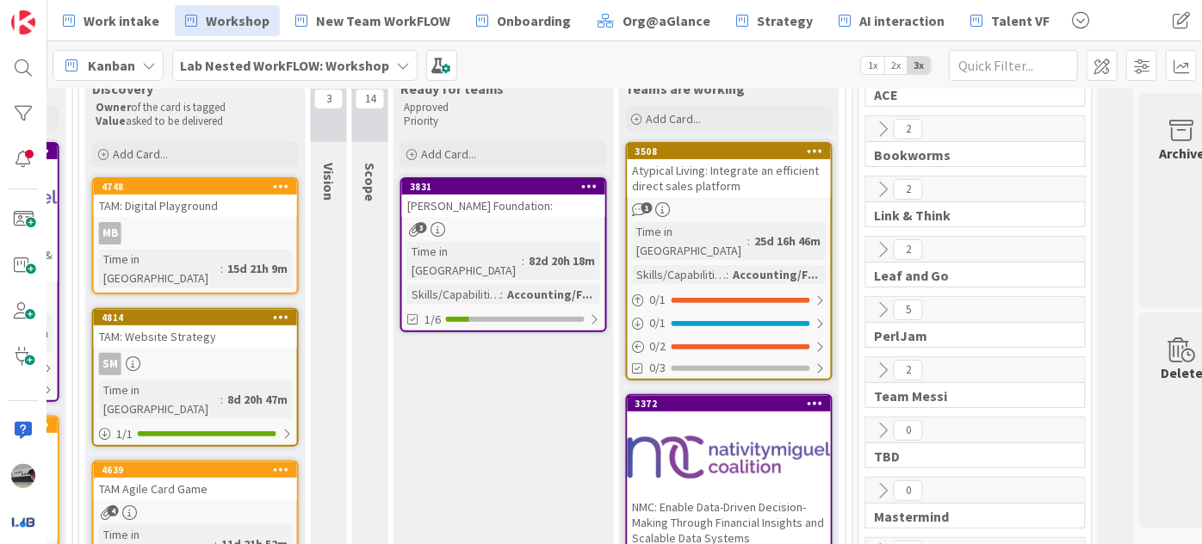
scroll to position [234, 1245]
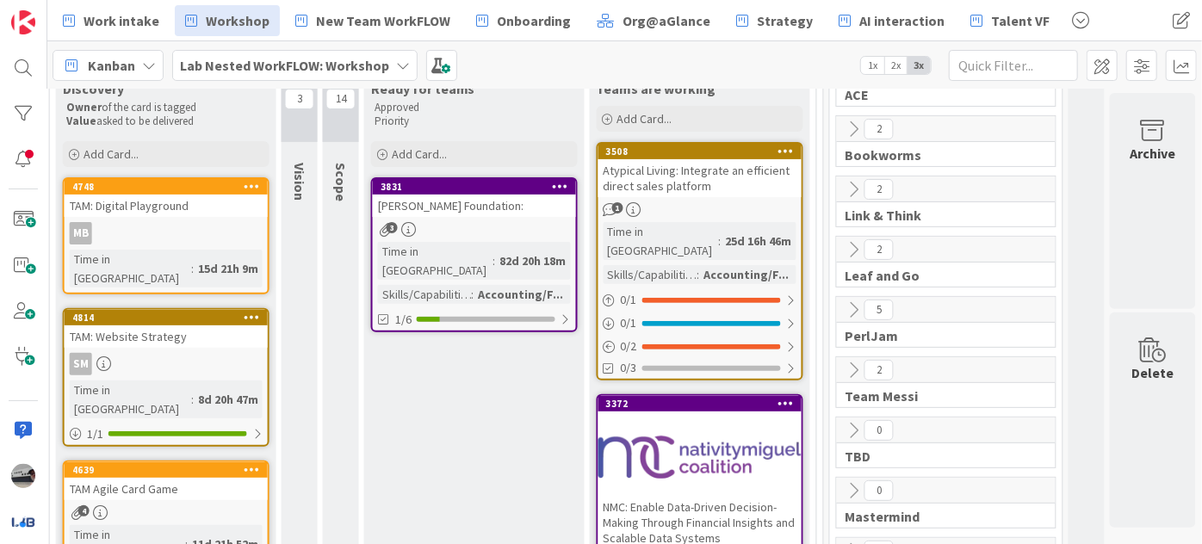
click at [844, 244] on icon at bounding box center [853, 249] width 19 height 19
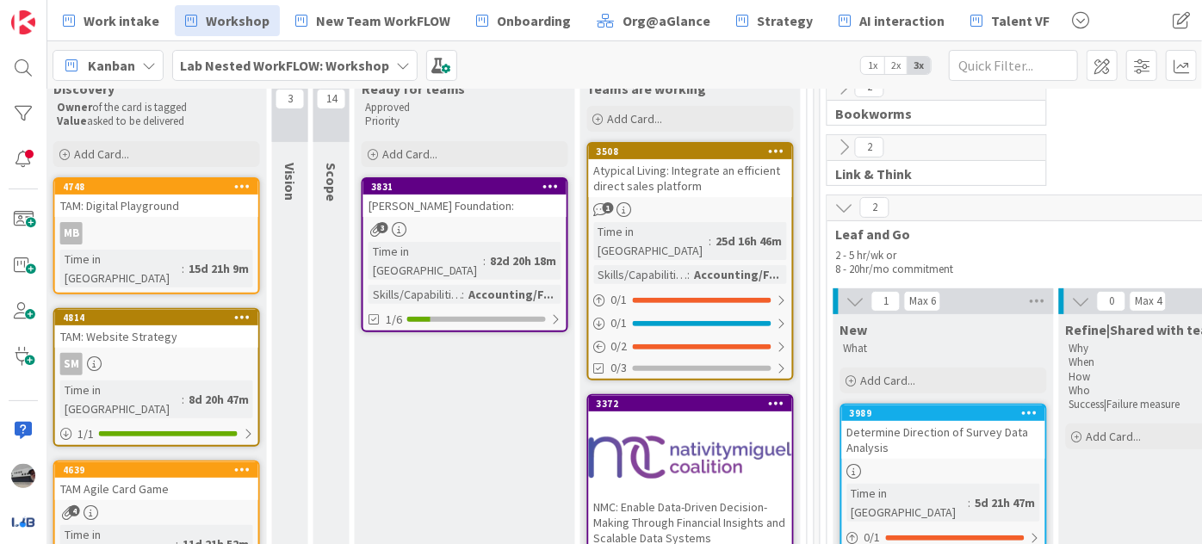
click at [726, 442] on div at bounding box center [690, 458] width 203 height 78
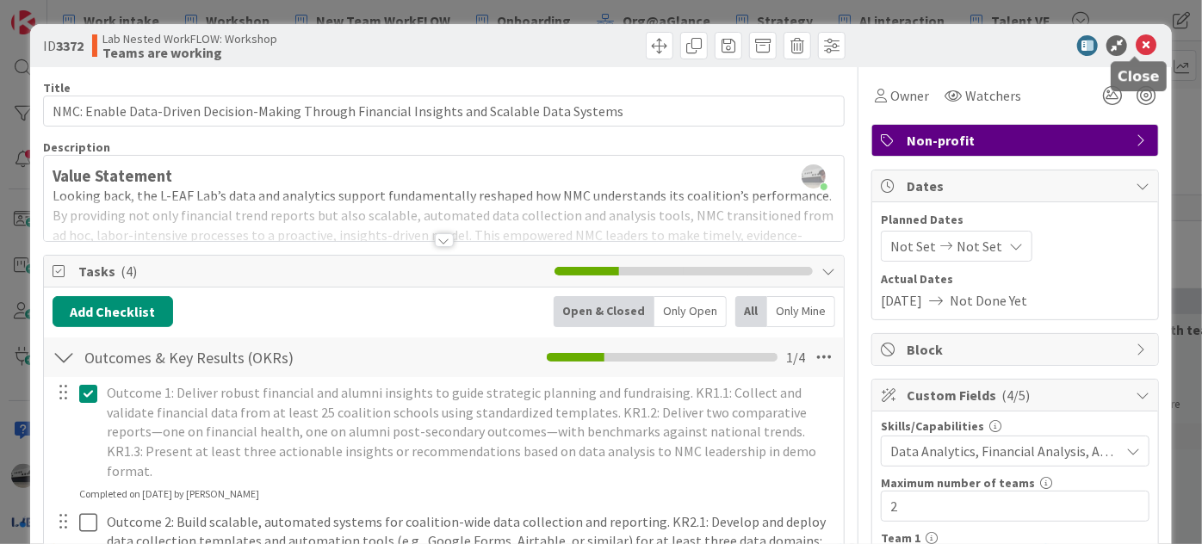
drag, startPoint x: 1137, startPoint y: 47, endPoint x: 1138, endPoint y: 57, distance: 10.4
click at [1137, 47] on icon at bounding box center [1146, 45] width 21 height 21
